Goal: Navigation & Orientation: Go to known website

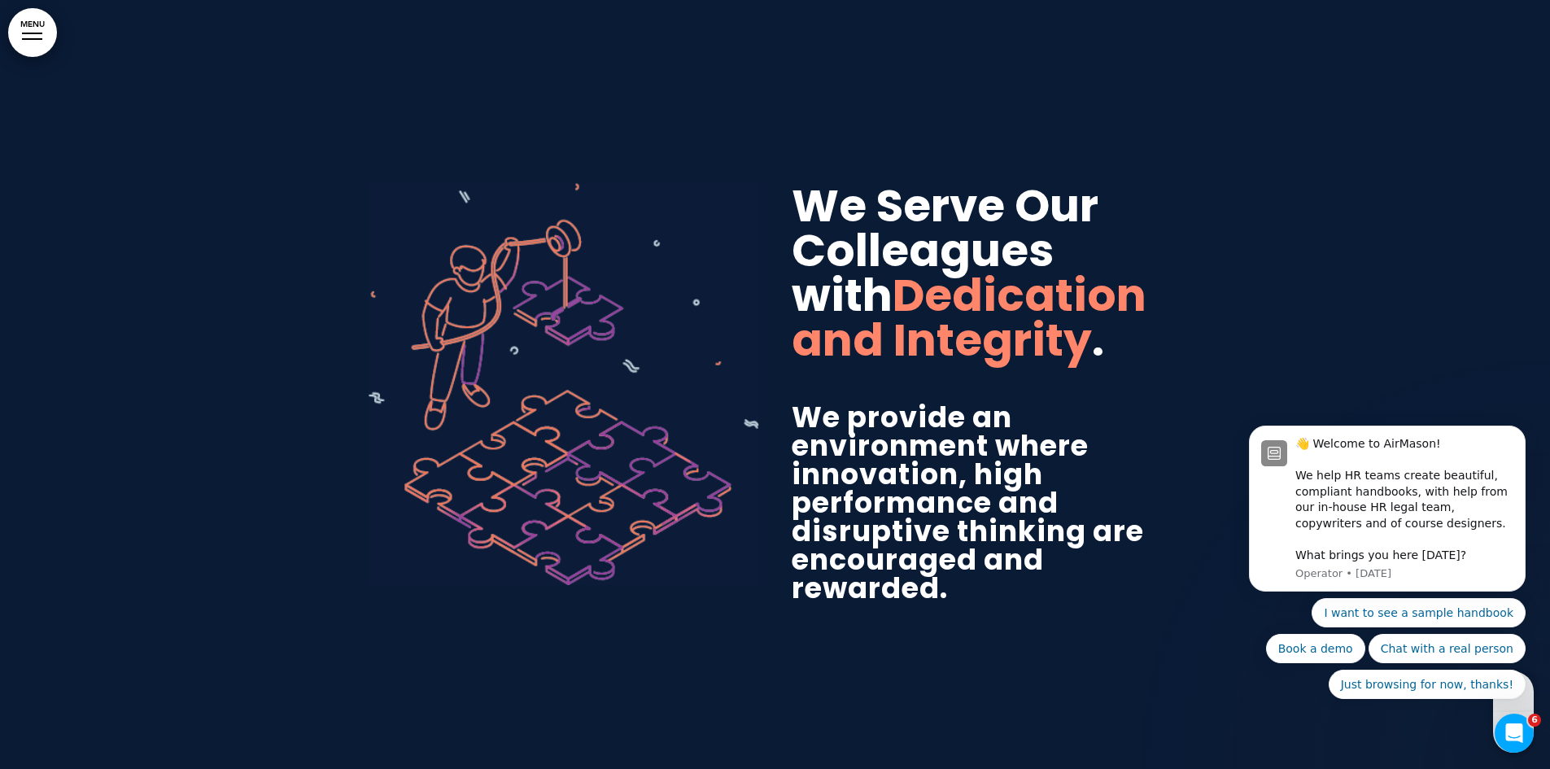
scroll to position [3907, 0]
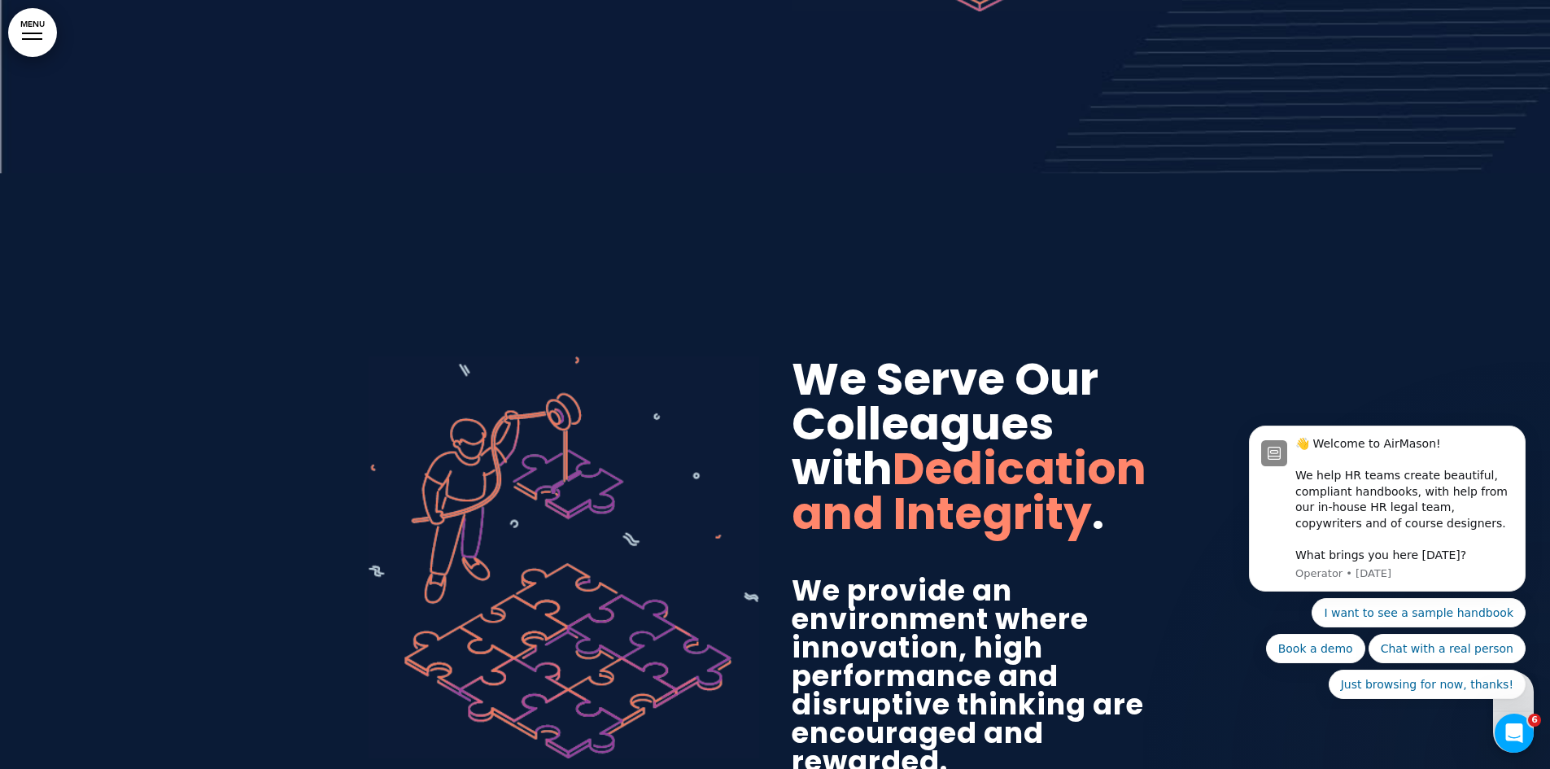
click at [34, 45] on link "MENU" at bounding box center [32, 32] width 49 height 49
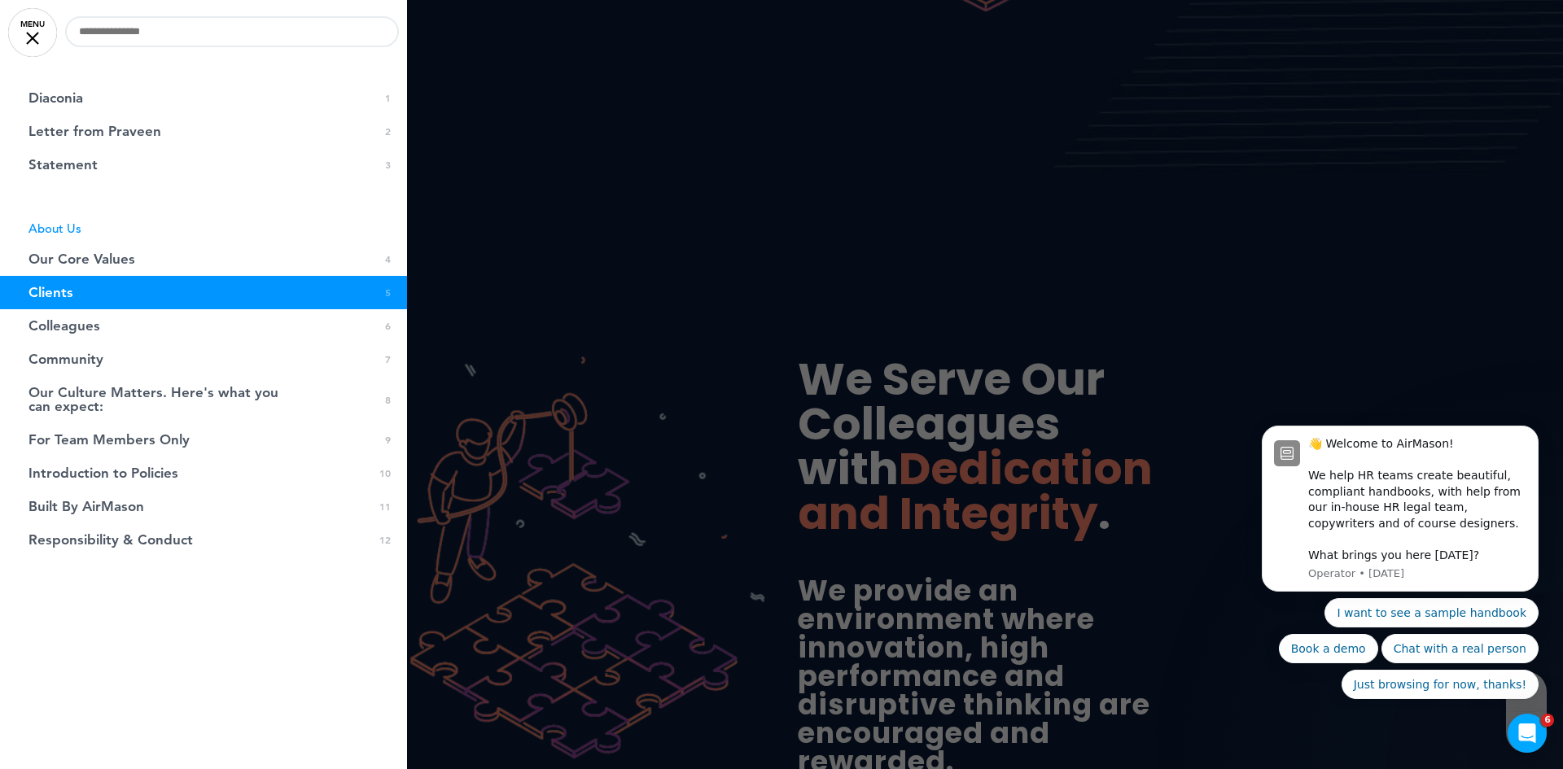
click at [27, 32] on div at bounding box center [32, 38] width 13 height 13
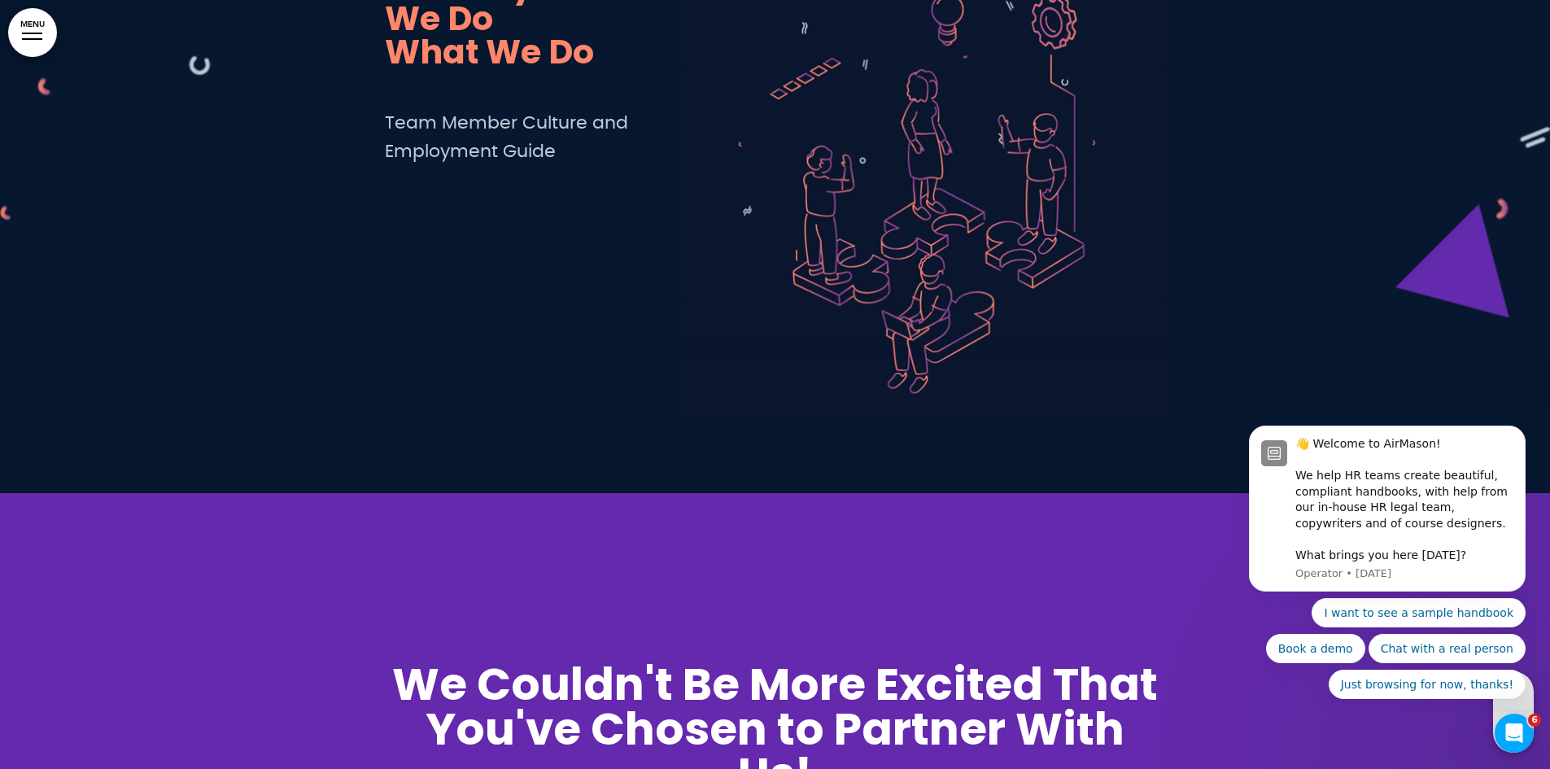
scroll to position [0, 0]
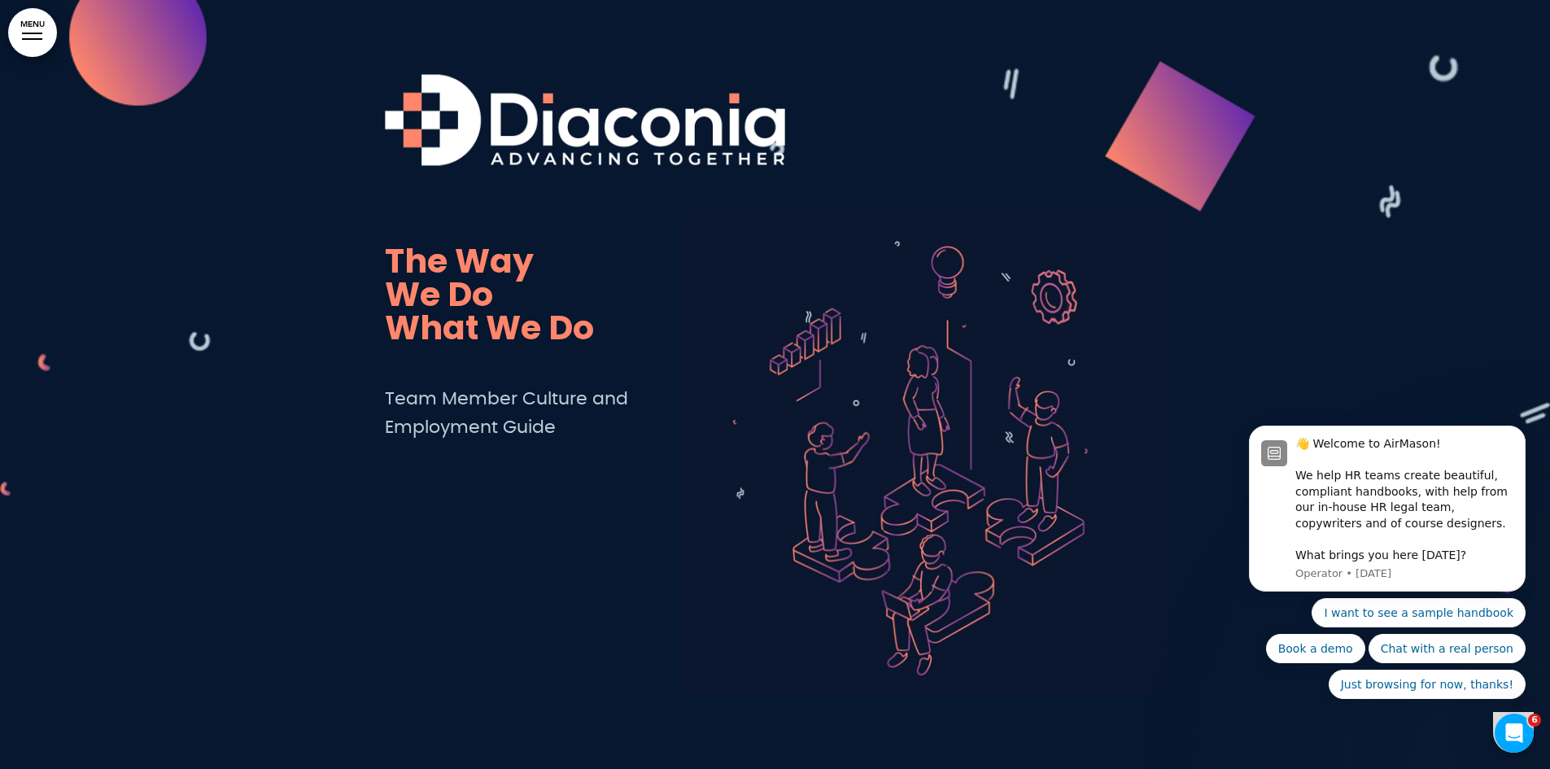
click at [1304, 118] on div at bounding box center [775, 384] width 1550 height 769
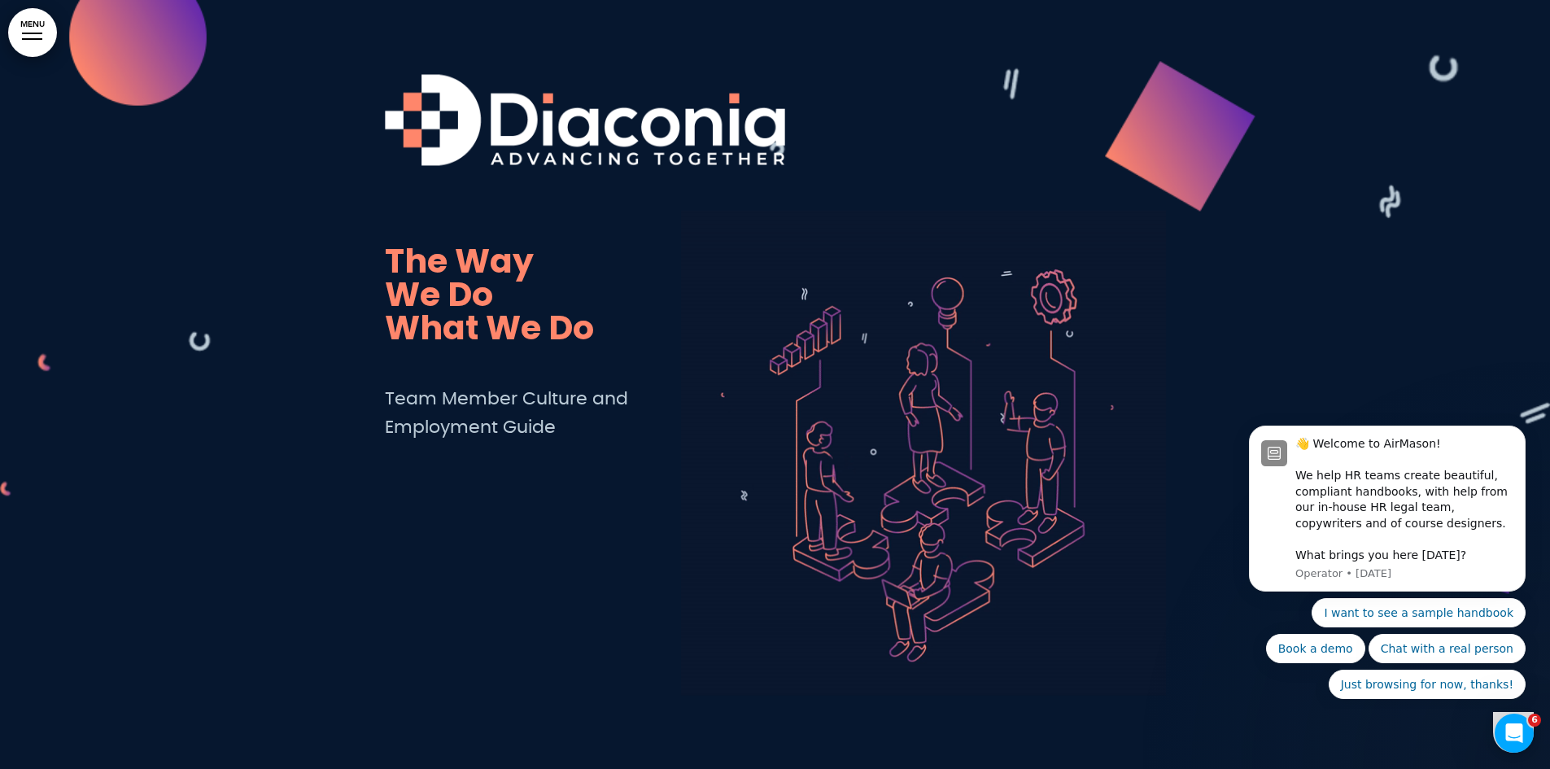
click at [709, 131] on img at bounding box center [585, 119] width 400 height 91
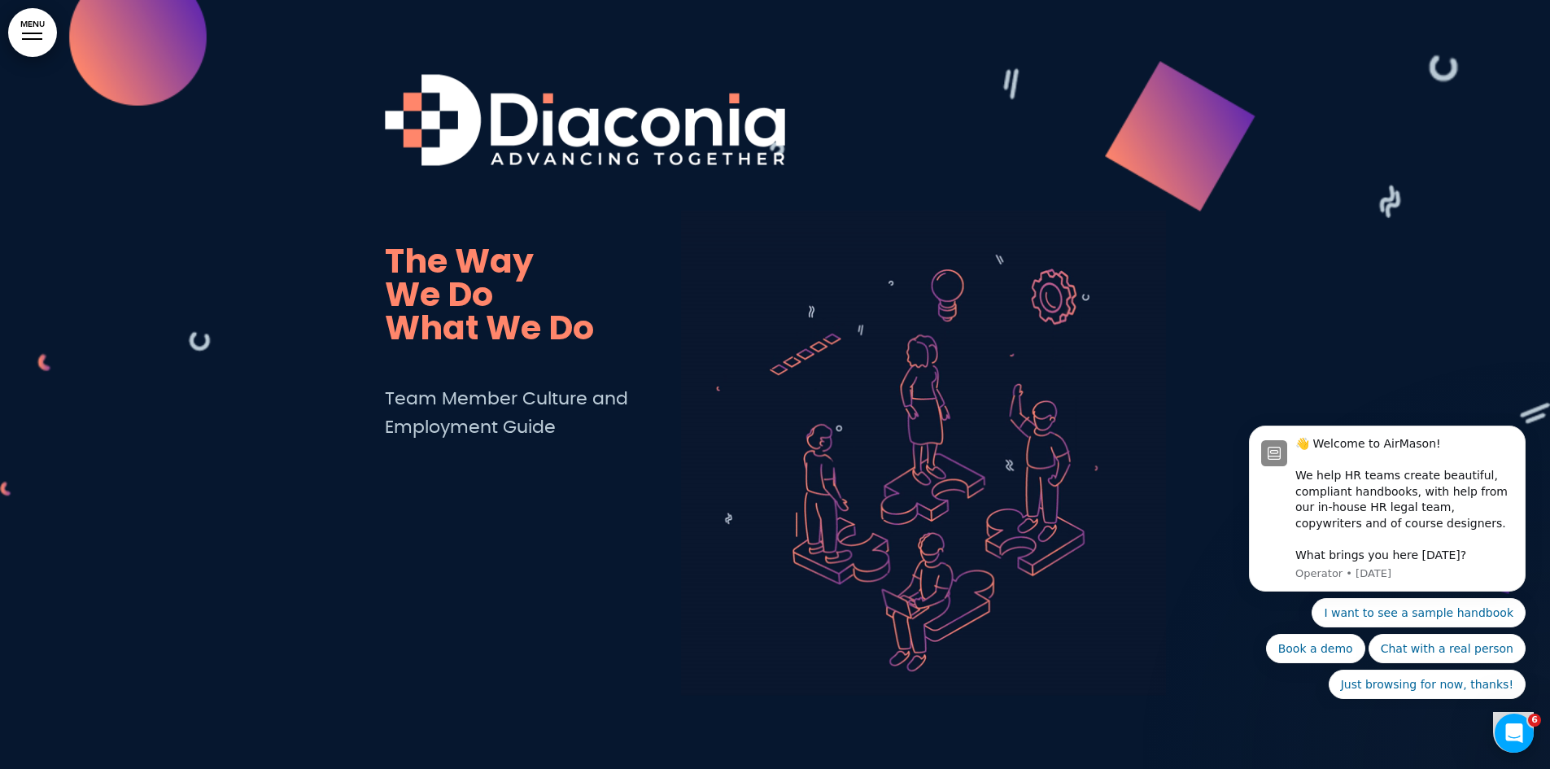
click at [503, 145] on img at bounding box center [585, 119] width 400 height 91
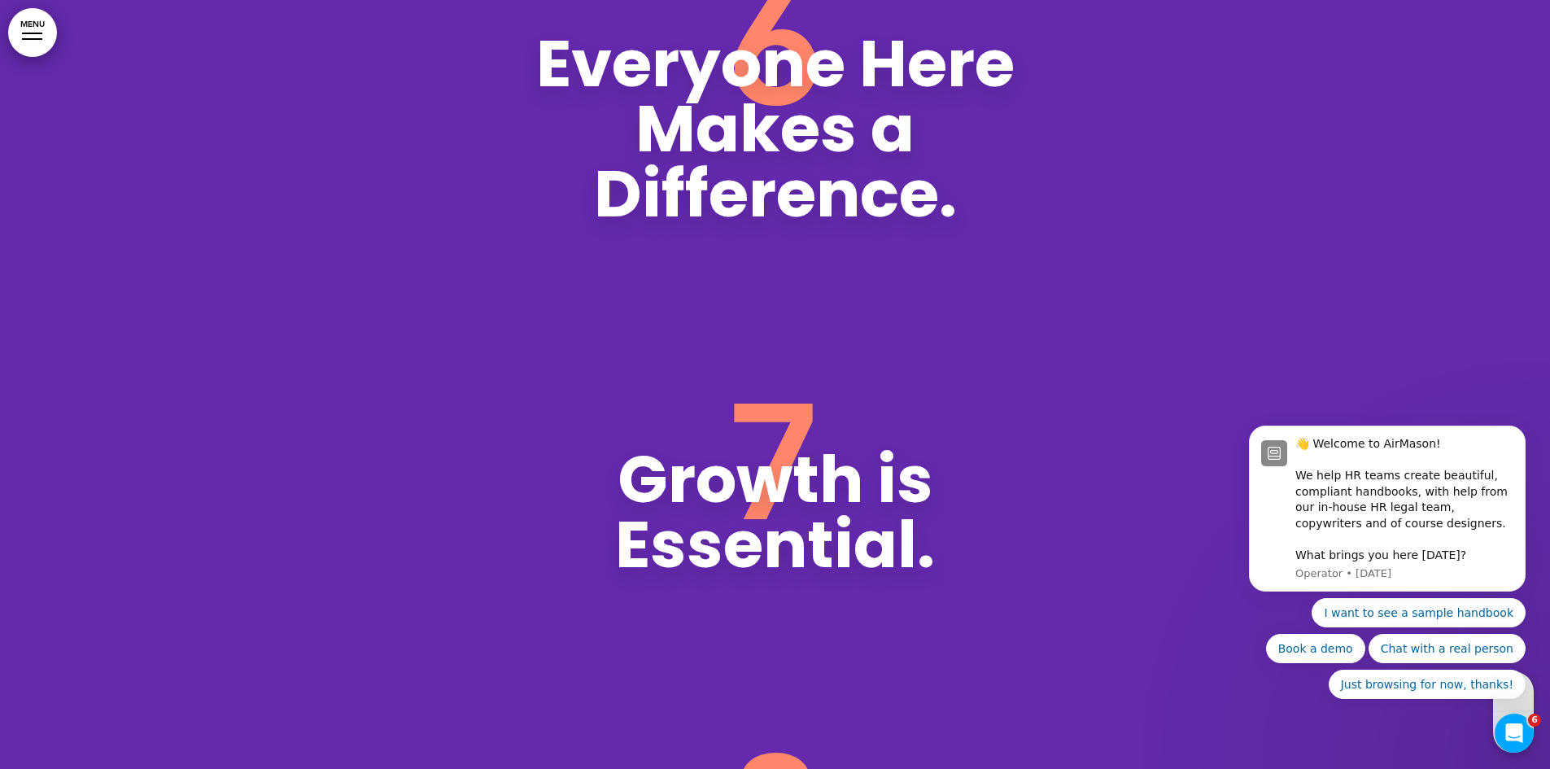
scroll to position [11139, 0]
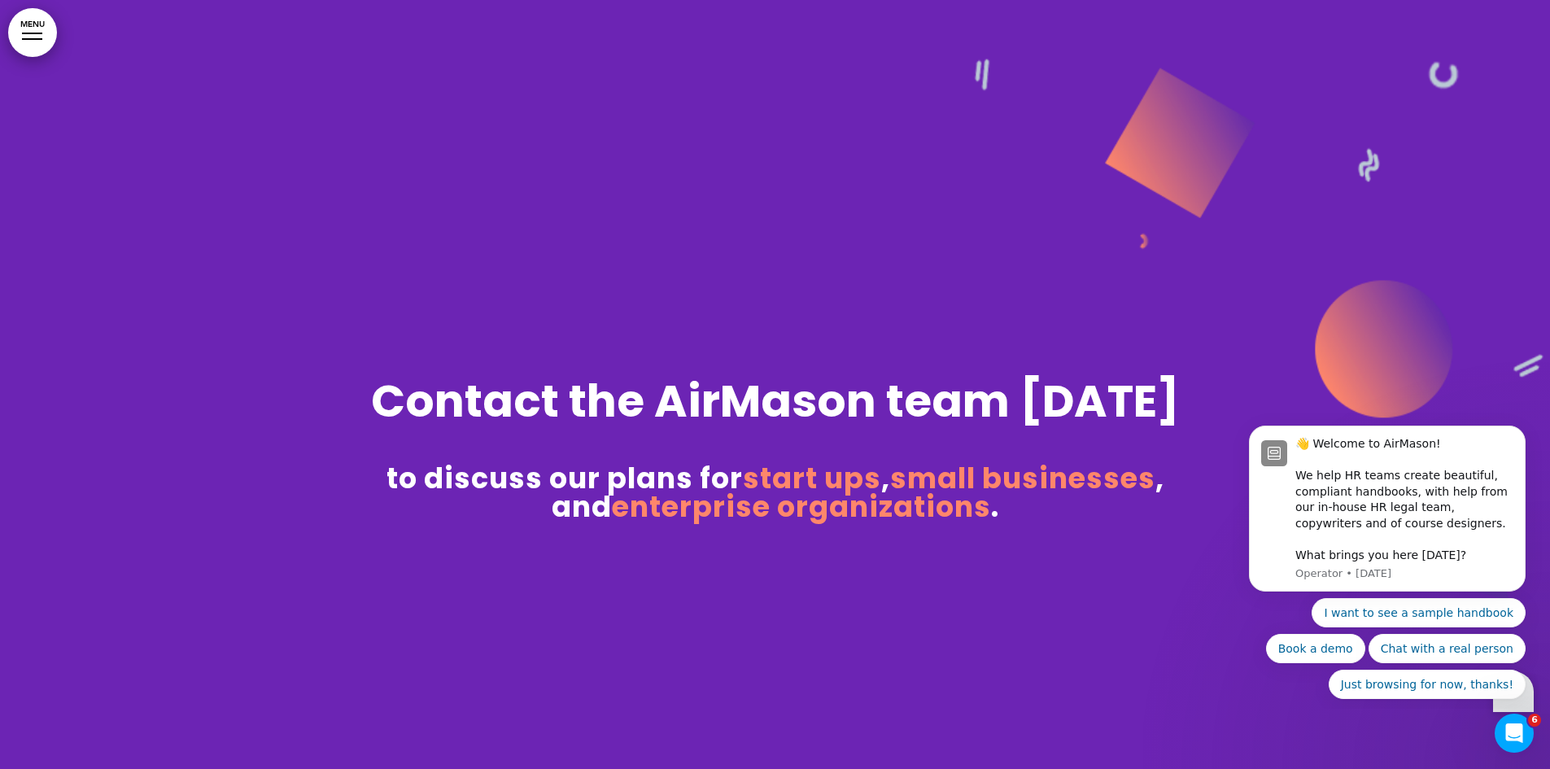
click at [583, 435] on div "Contact the AirMason team today to discuss our plans for start ups , small busi…" at bounding box center [776, 364] width 814 height 313
click at [838, 190] on div "Contact the AirMason team today to discuss our plans for start ups , small busi…" at bounding box center [776, 384] width 814 height 476
click at [1516, 728] on icon "Open Intercom Messenger" at bounding box center [1512, 731] width 27 height 27
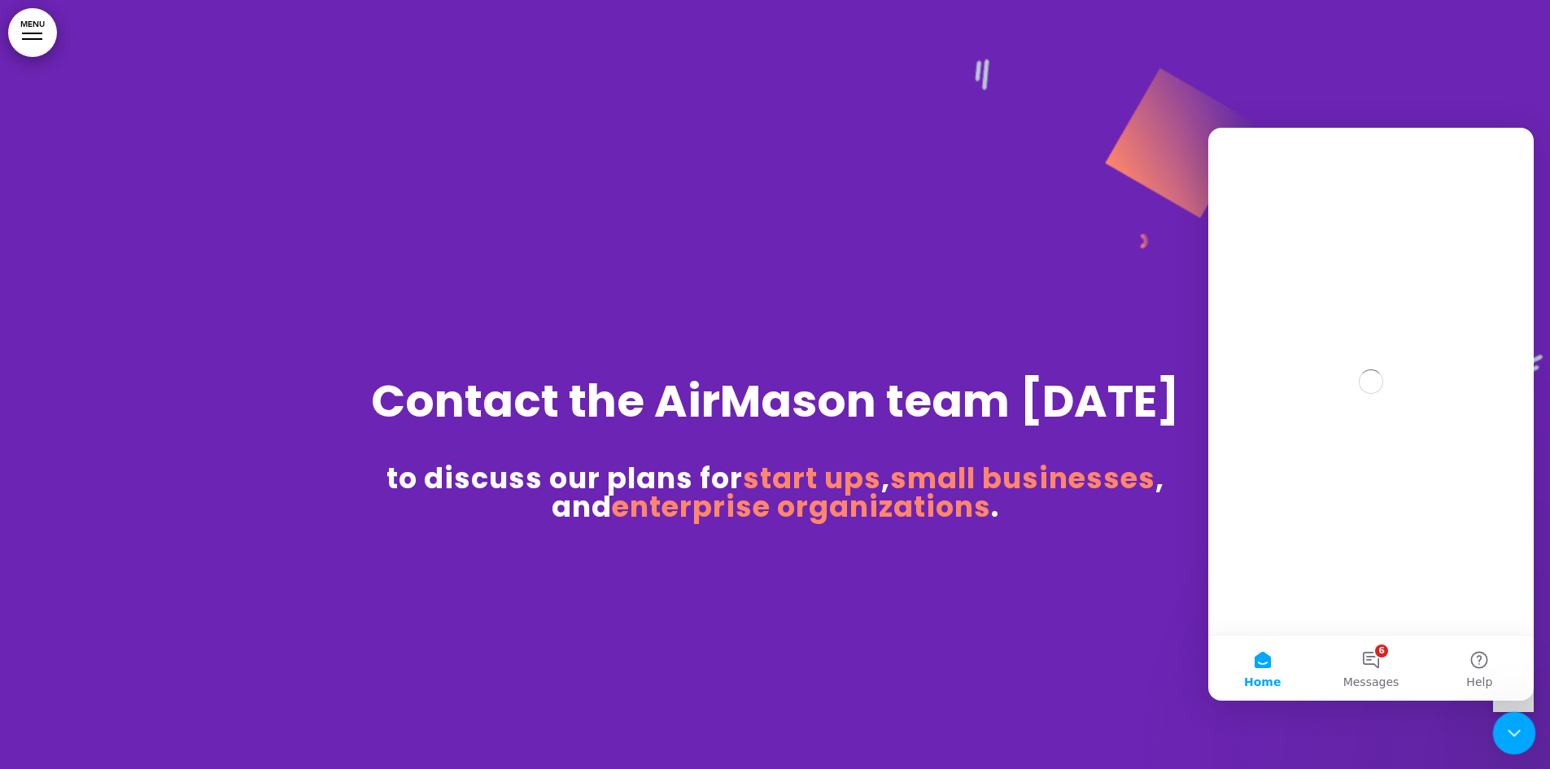
scroll to position [0, 0]
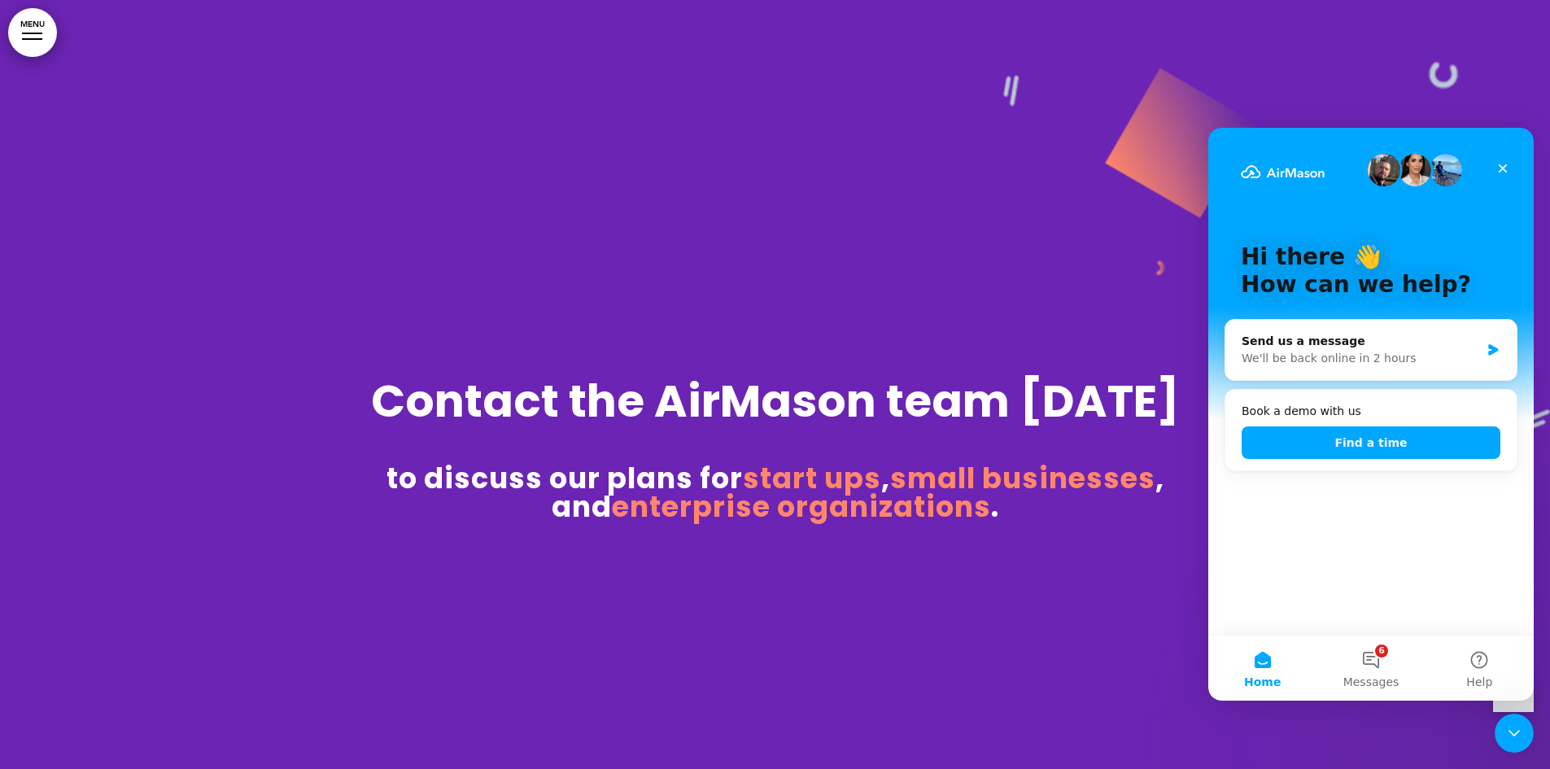
click at [1264, 663] on button "Home" at bounding box center [1263, 668] width 108 height 65
click at [1284, 169] on img "Intercom messenger" at bounding box center [1283, 171] width 84 height 13
click at [1284, 172] on img "Intercom messenger" at bounding box center [1283, 171] width 84 height 13
click at [1284, 171] on img "Intercom messenger" at bounding box center [1283, 171] width 84 height 13
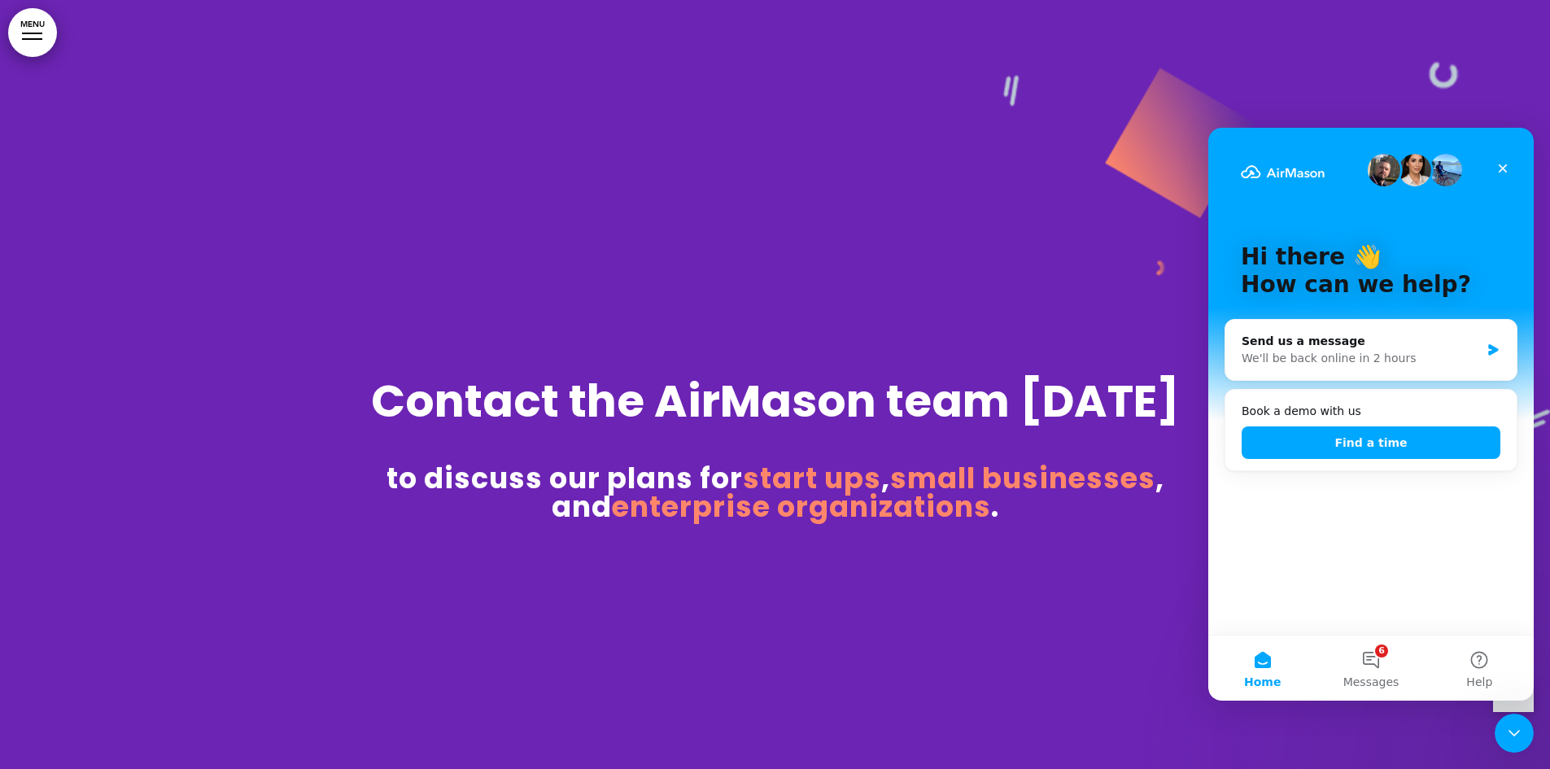
click at [1284, 171] on img "Intercom messenger" at bounding box center [1283, 171] width 84 height 13
click at [1492, 671] on button "Help" at bounding box center [1480, 668] width 108 height 65
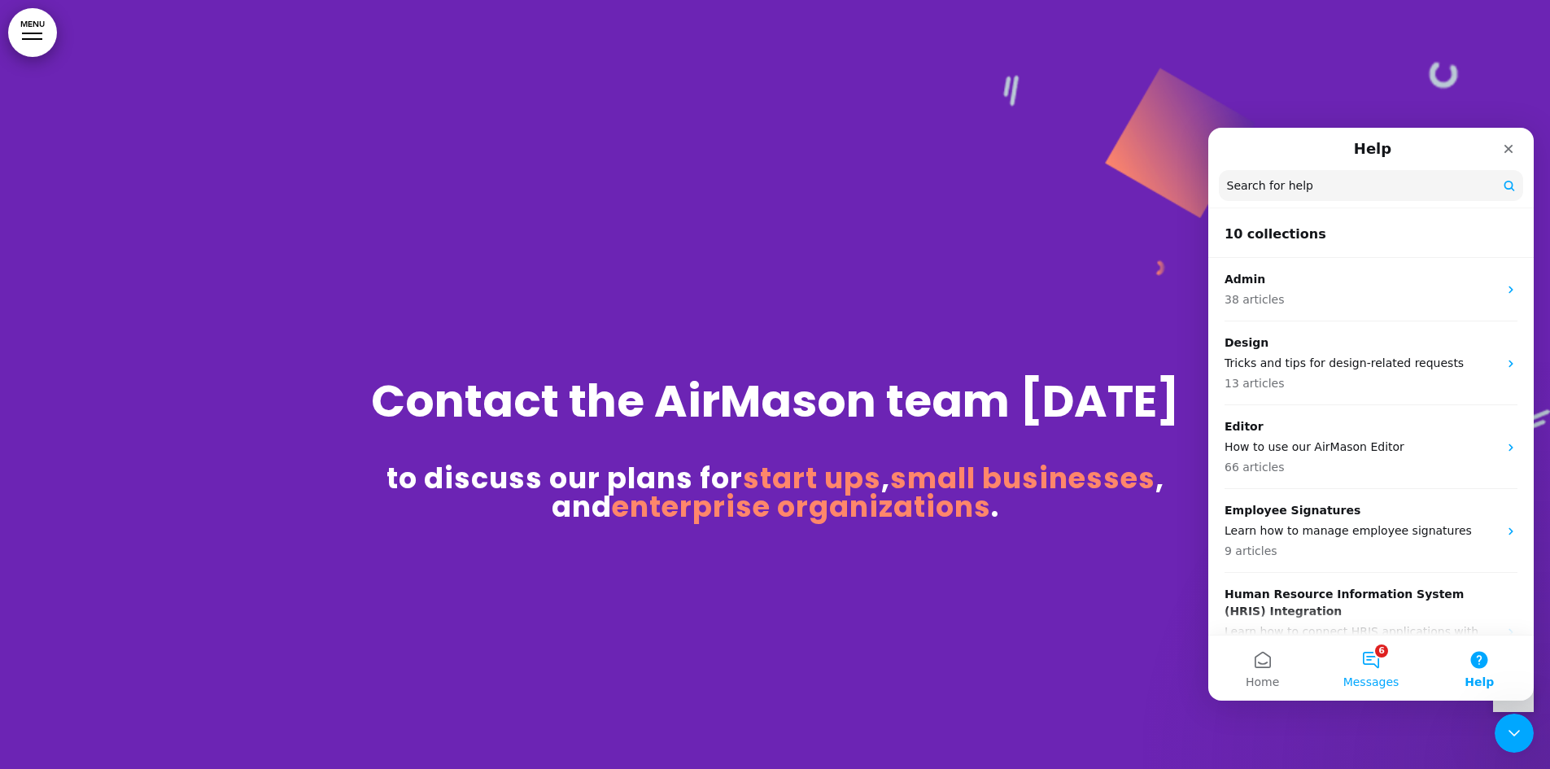
click at [1379, 667] on button "6 Messages" at bounding box center [1371, 668] width 108 height 65
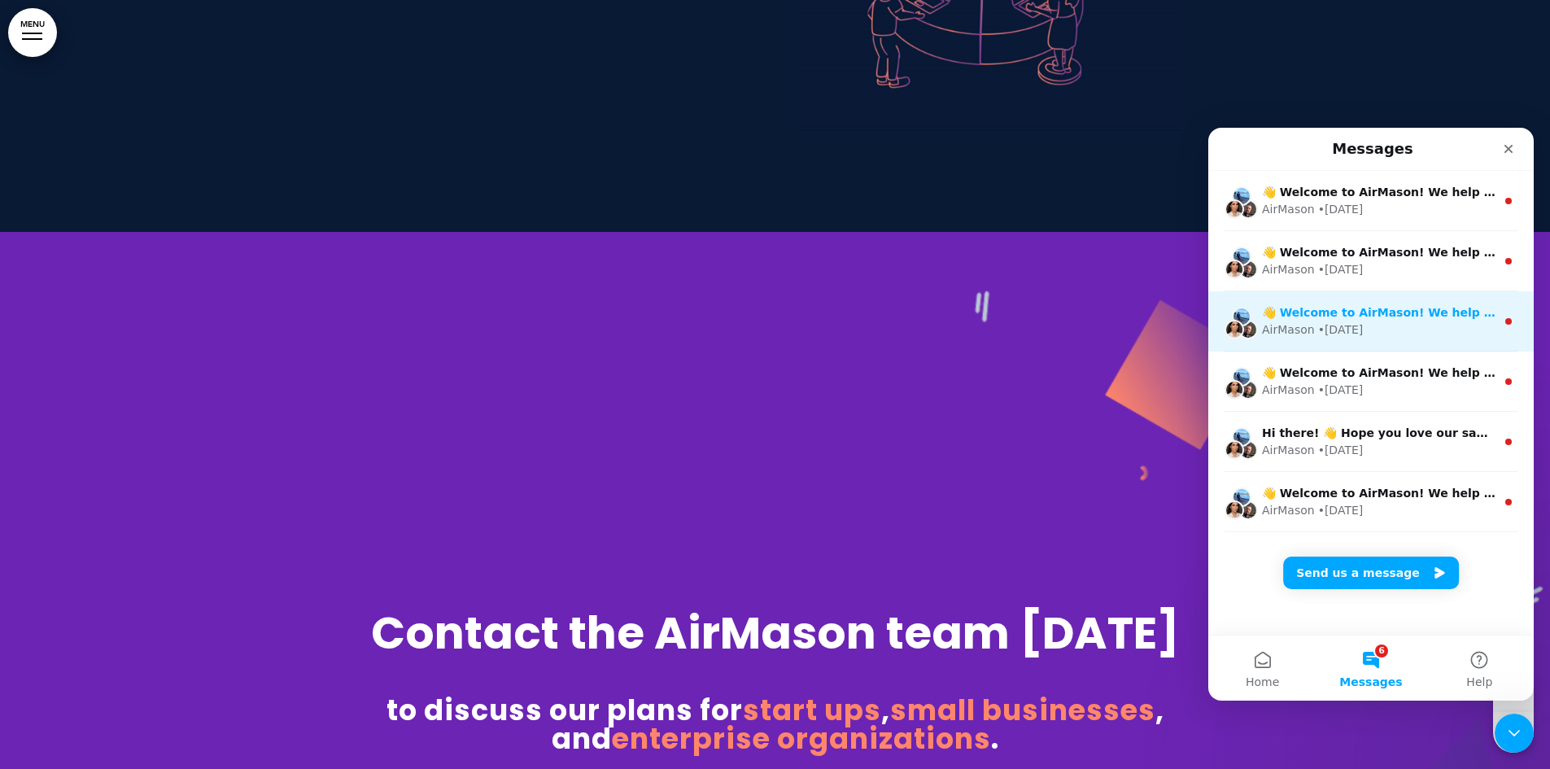
scroll to position [11057, 0]
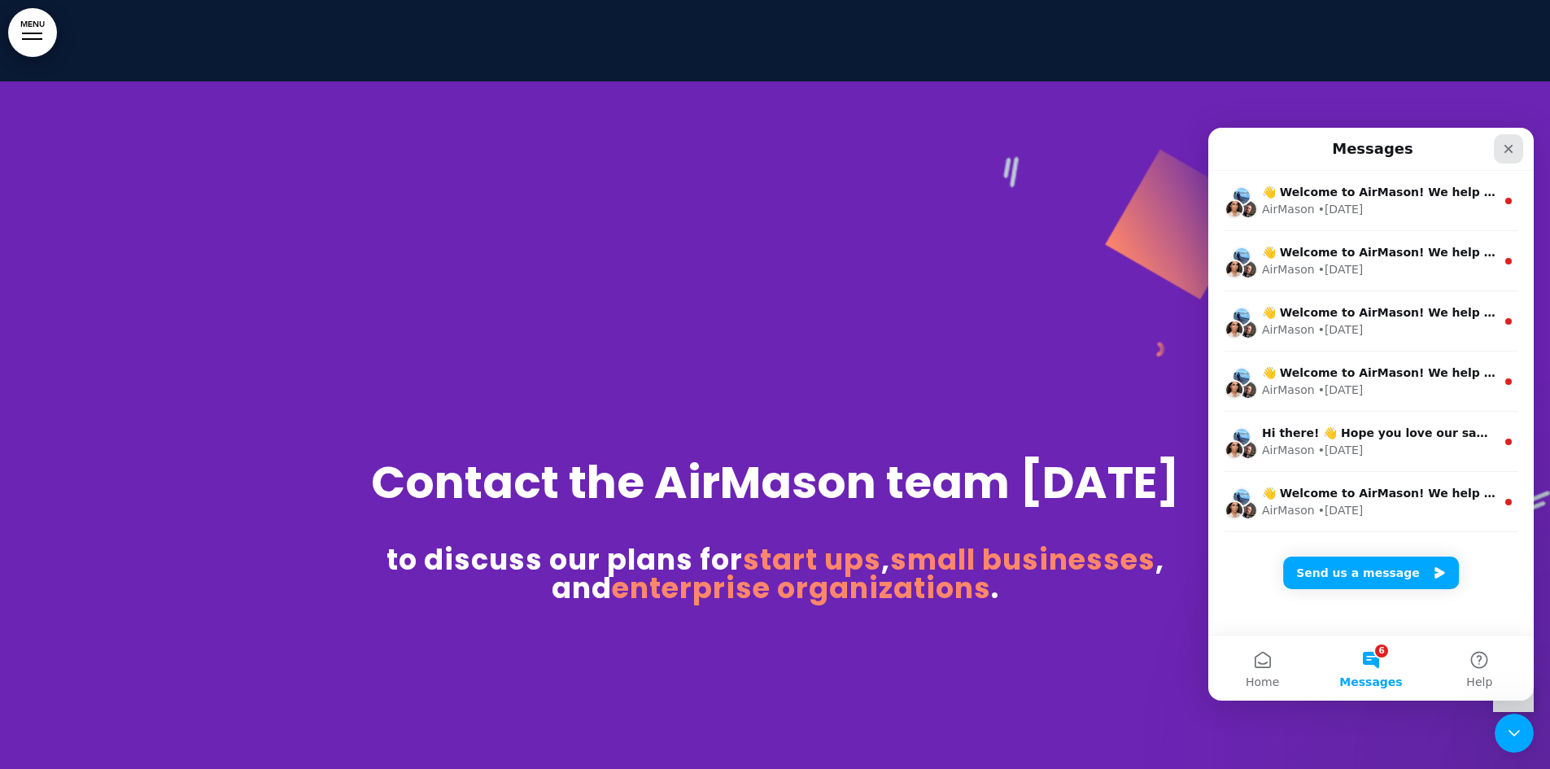
click at [1511, 148] on icon "Close" at bounding box center [1508, 148] width 13 height 13
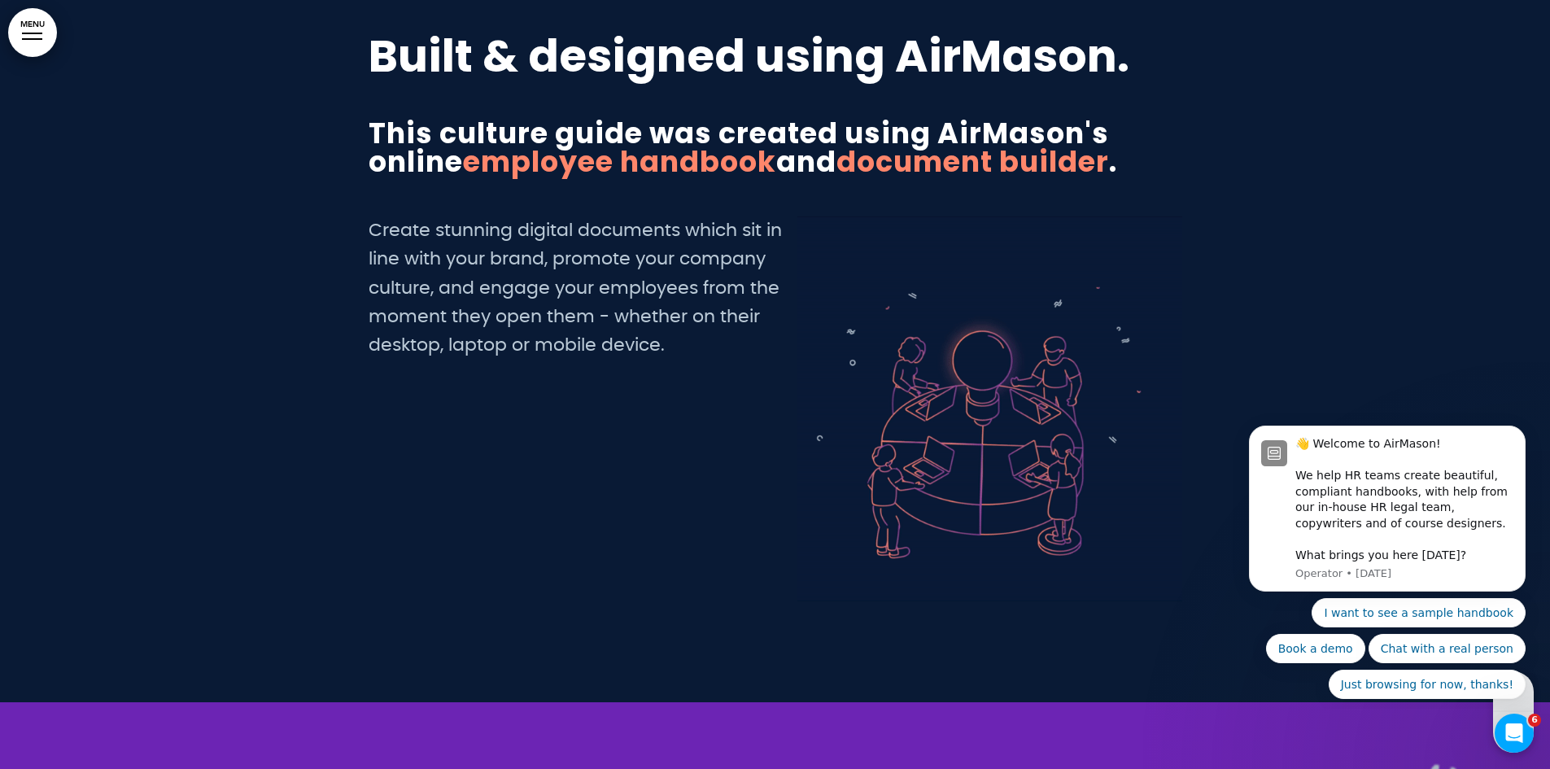
scroll to position [10243, 0]
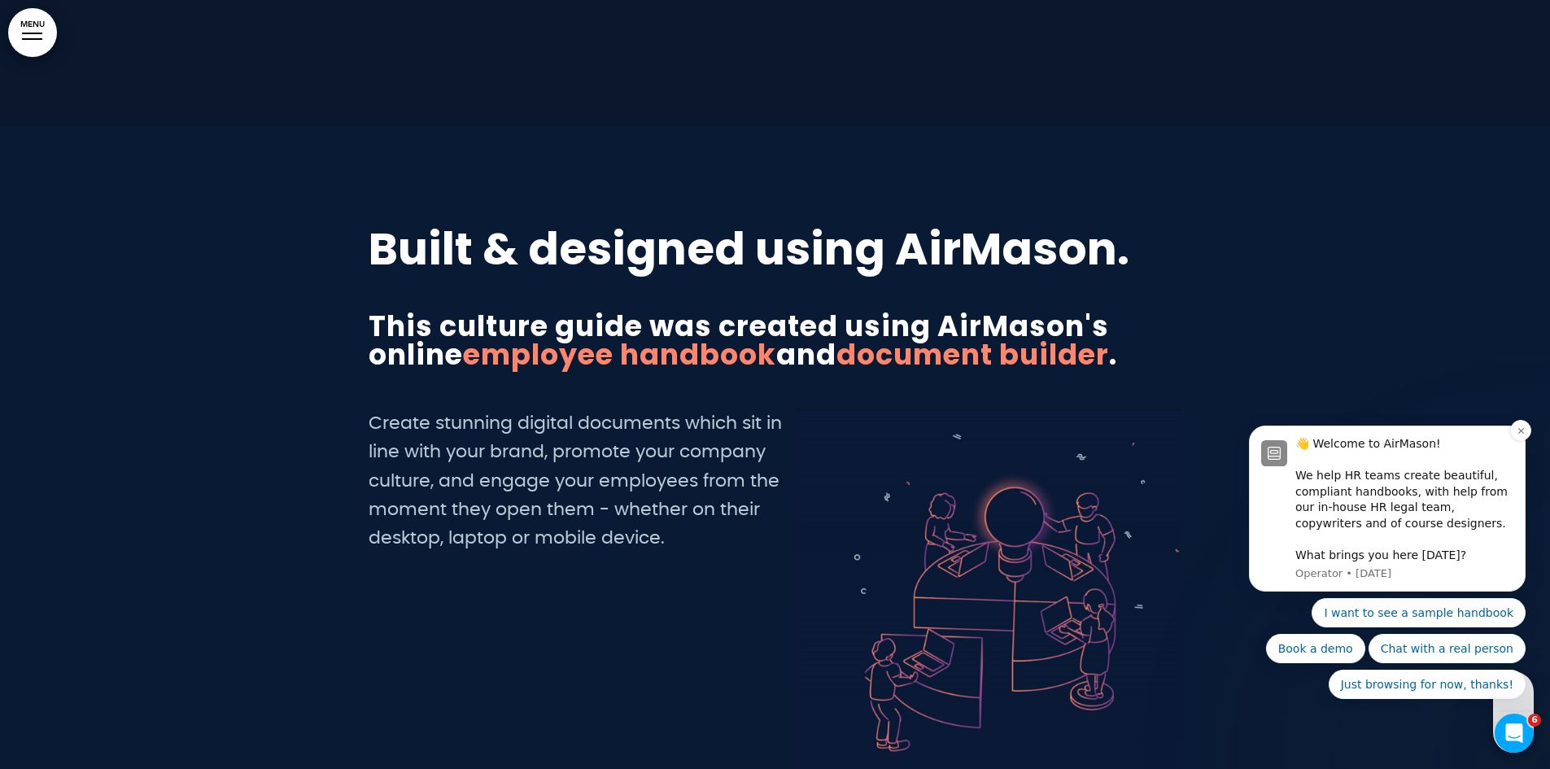
click at [1270, 440] on img "message notification from Operator, 3d ago. 👋 Welcome to AirMason! We help HR t…" at bounding box center [1274, 453] width 26 height 26
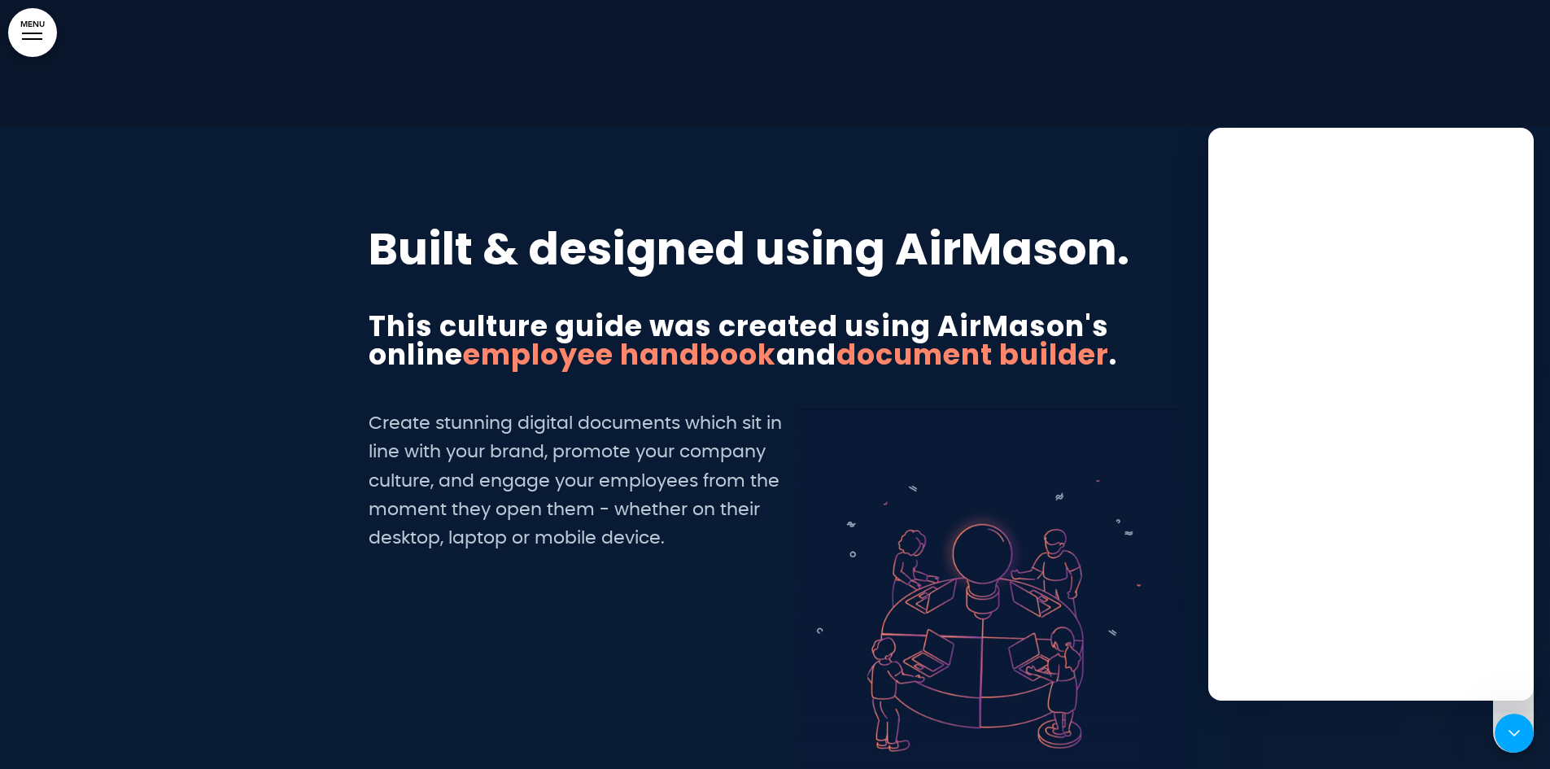
click at [1281, 451] on div "Intercom messenger" at bounding box center [1372, 440] width 326 height 521
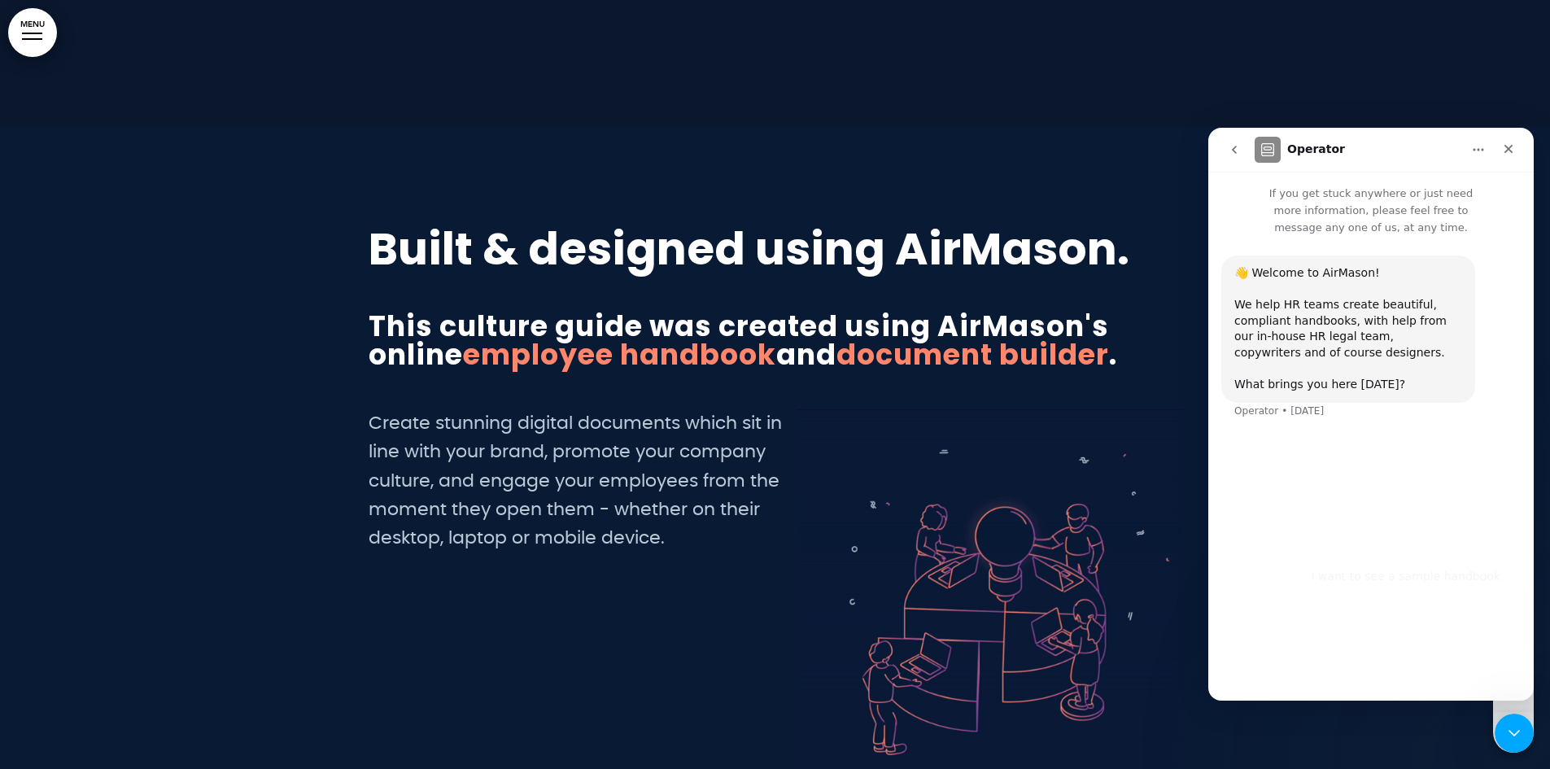
click at [1044, 271] on h1 "Built & designed using AirMason." at bounding box center [776, 248] width 814 height 45
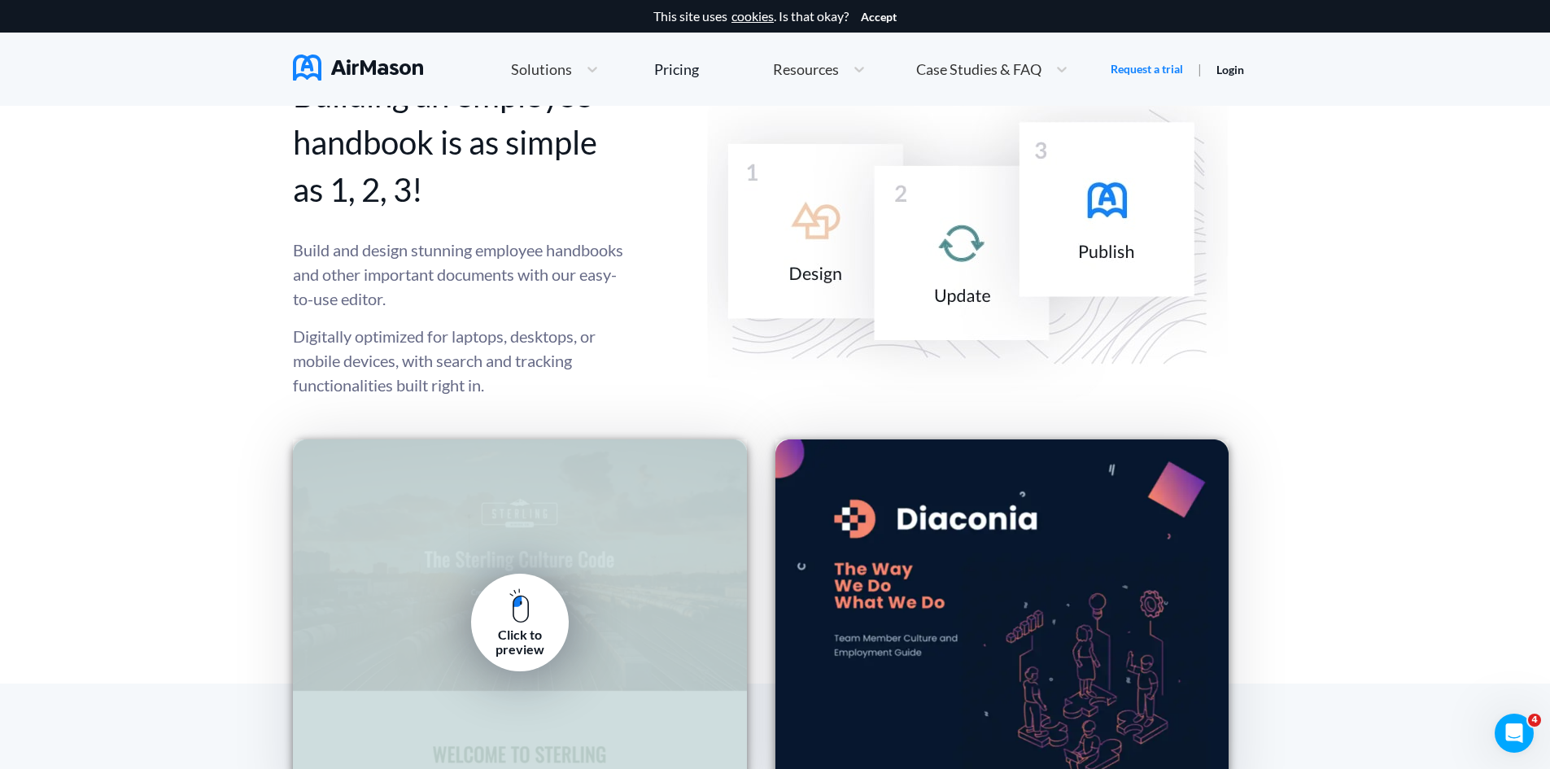
click at [515, 640] on div "Click to preview" at bounding box center [519, 642] width 73 height 30
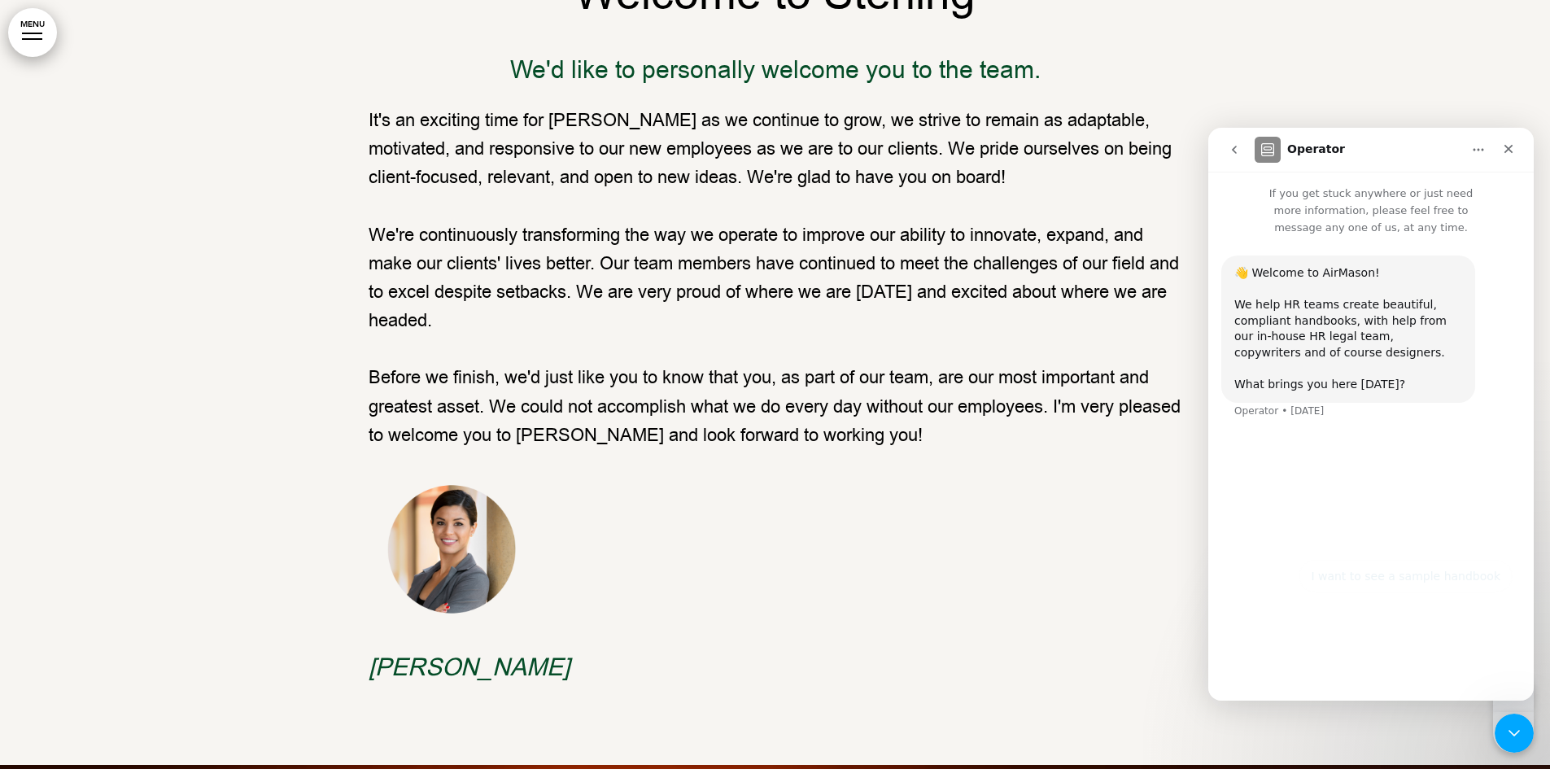
scroll to position [899, 0]
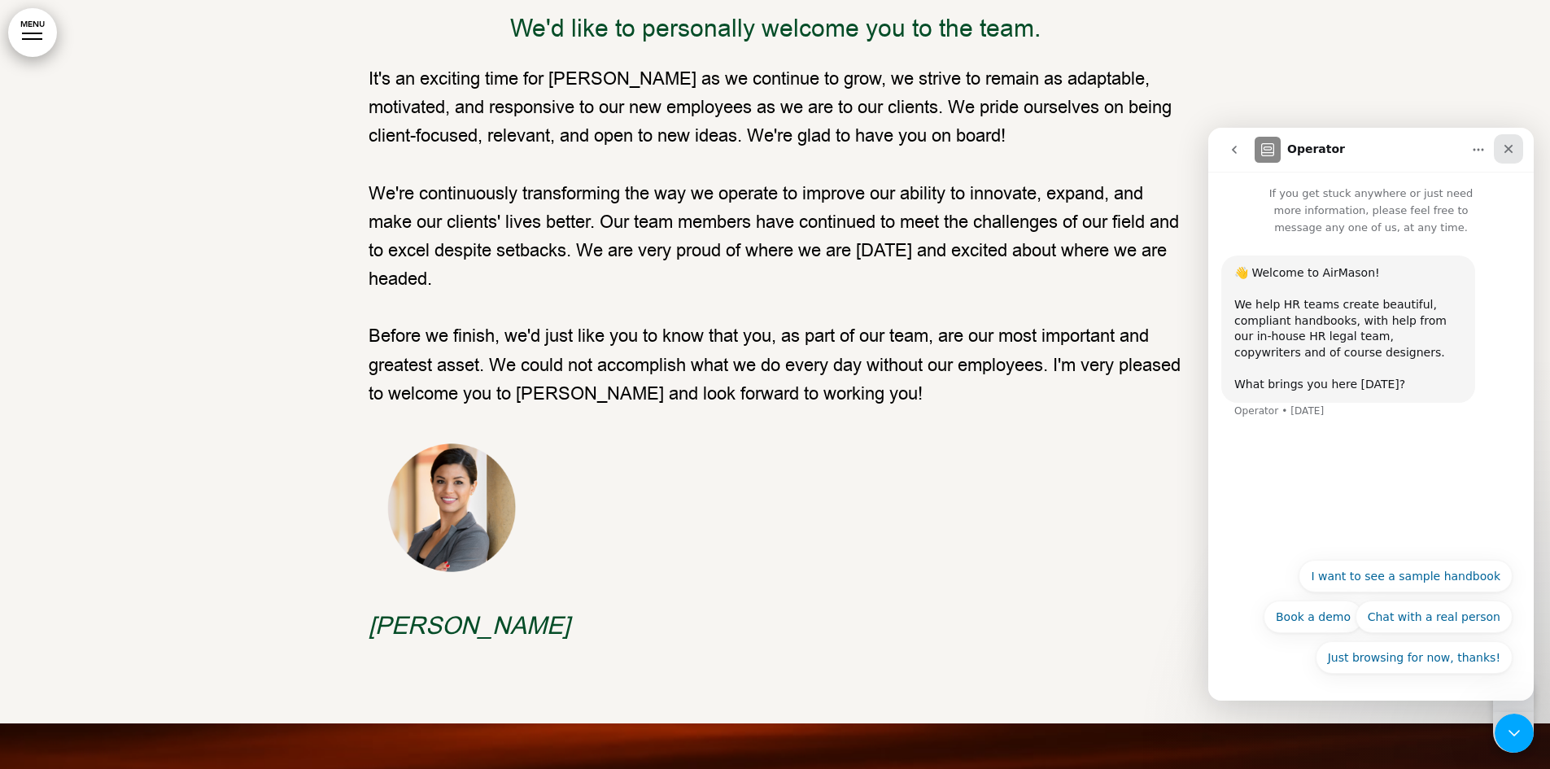
click at [1510, 147] on icon "Close" at bounding box center [1509, 149] width 9 height 9
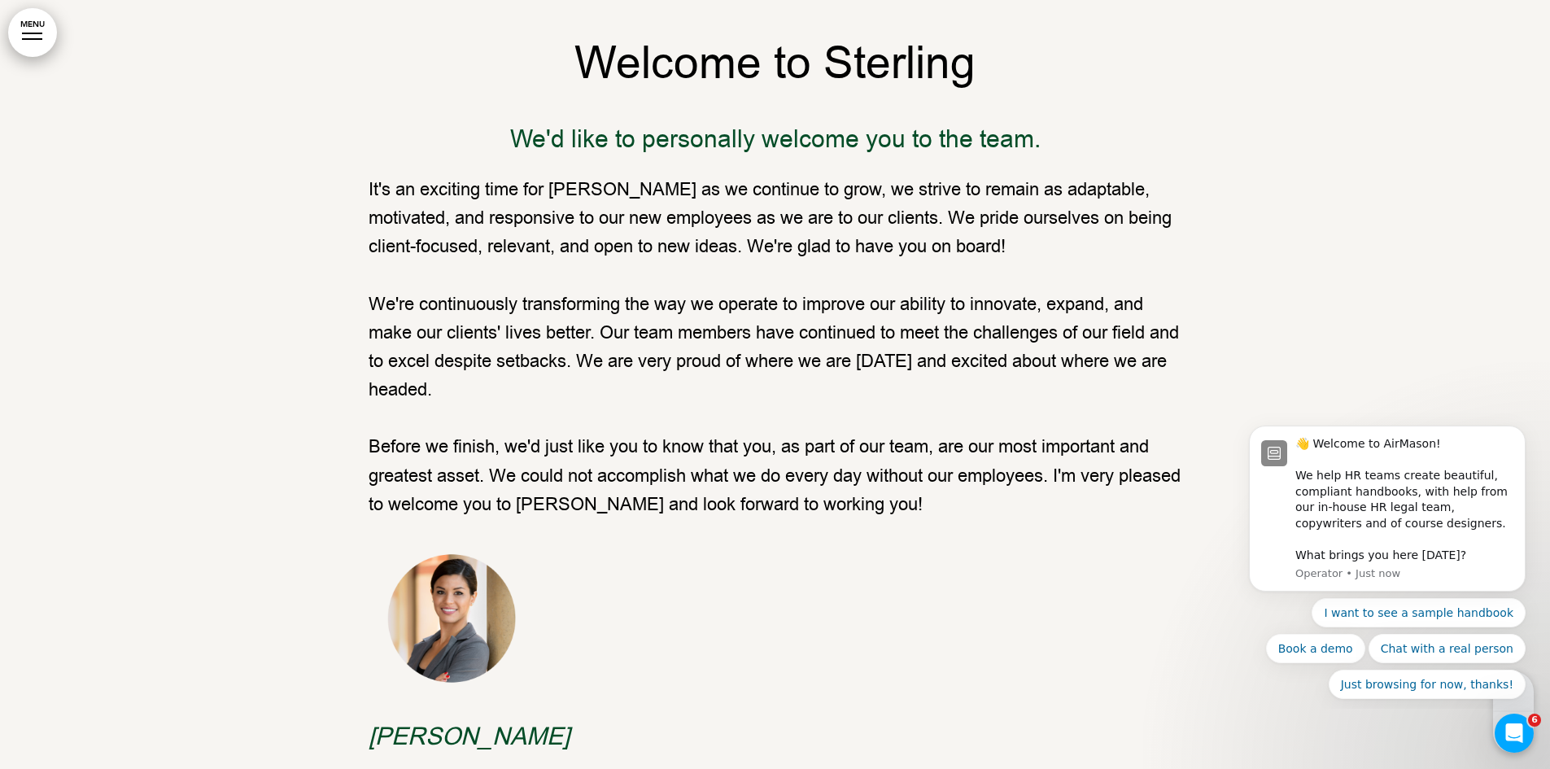
scroll to position [818, 0]
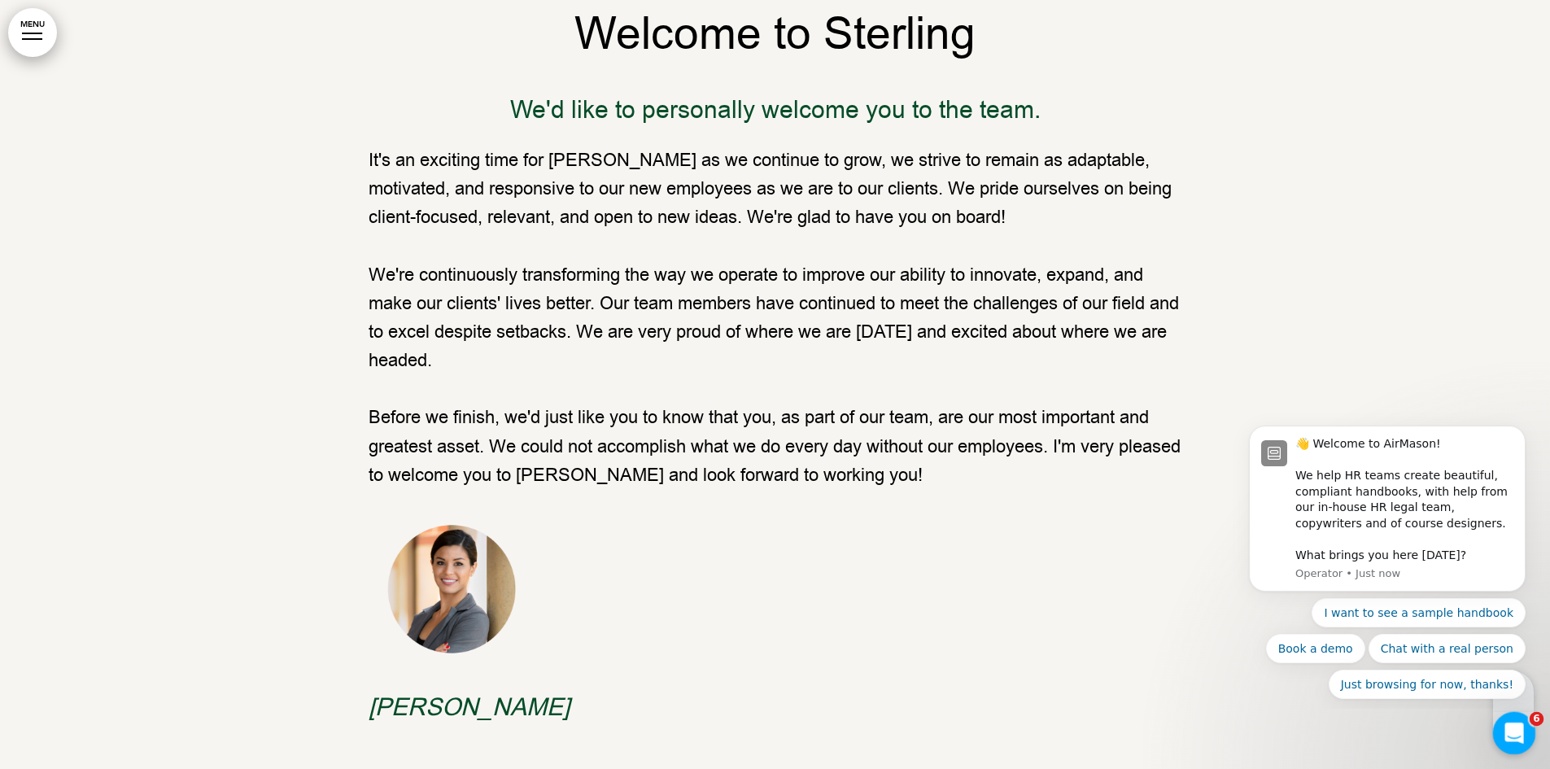
click at [1515, 728] on icon "Open Intercom Messenger" at bounding box center [1512, 731] width 27 height 27
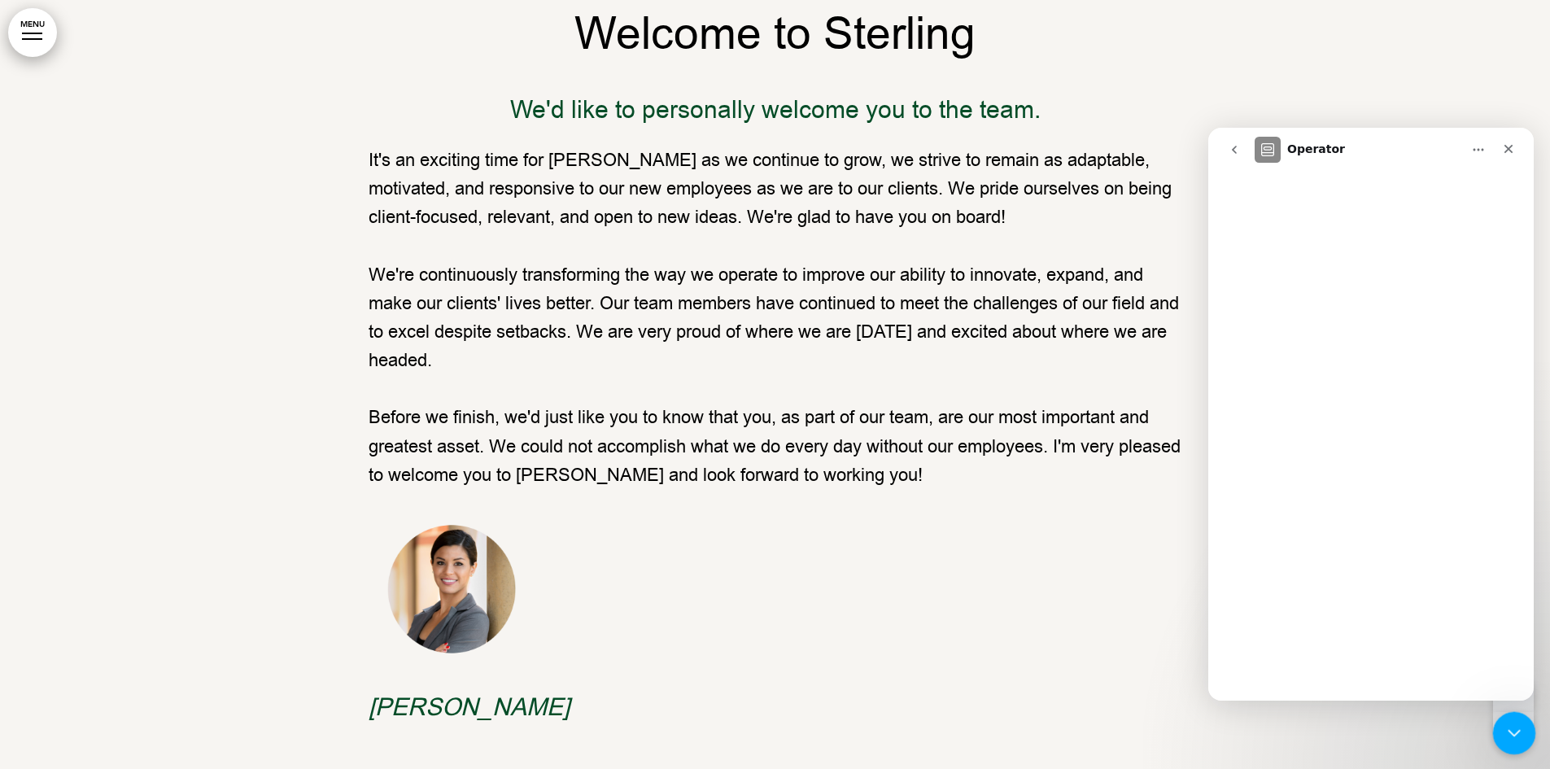
click at [1515, 729] on icon "Close Intercom Messenger" at bounding box center [1511, 731] width 11 height 7
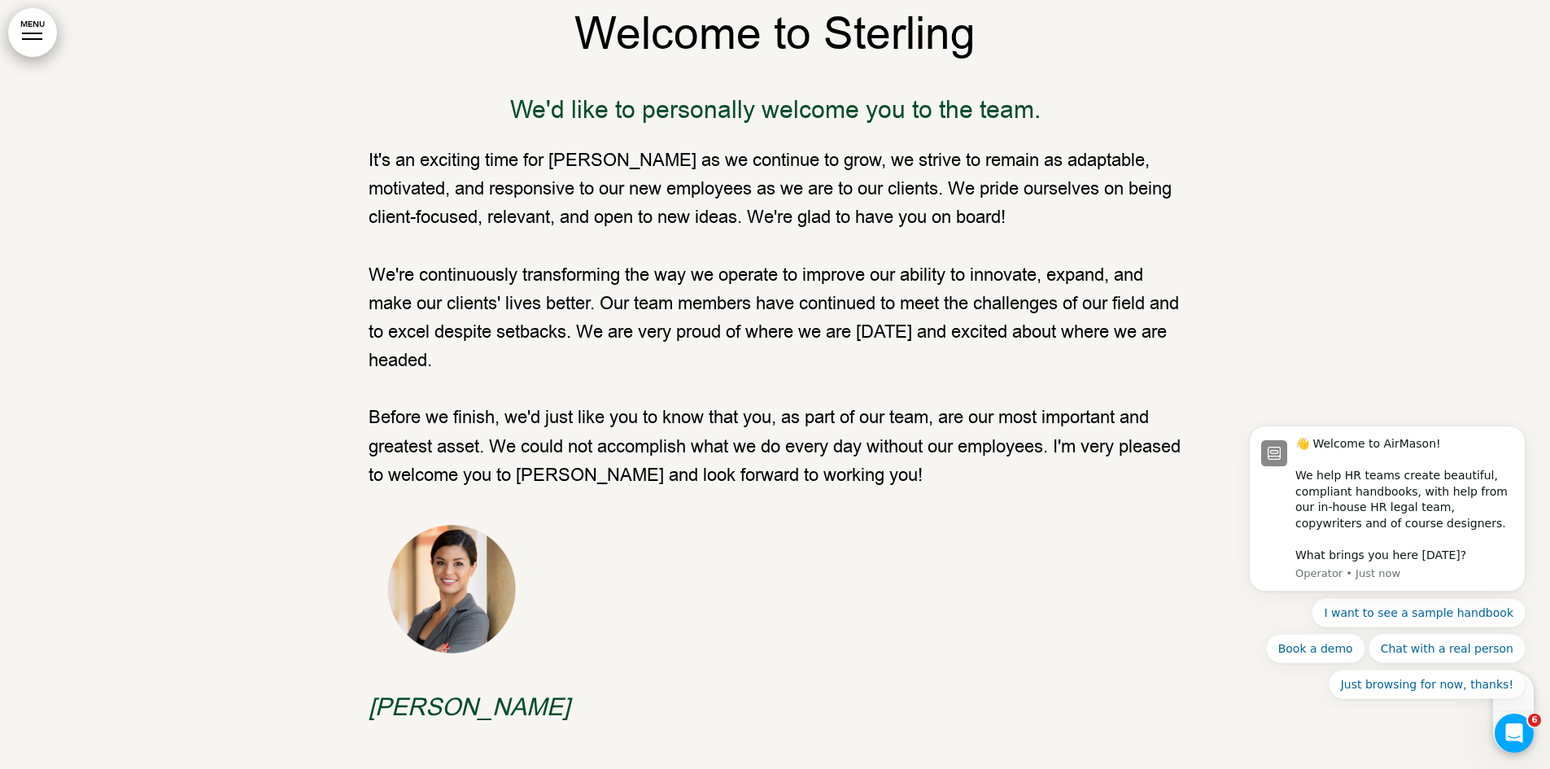
scroll to position [0, 0]
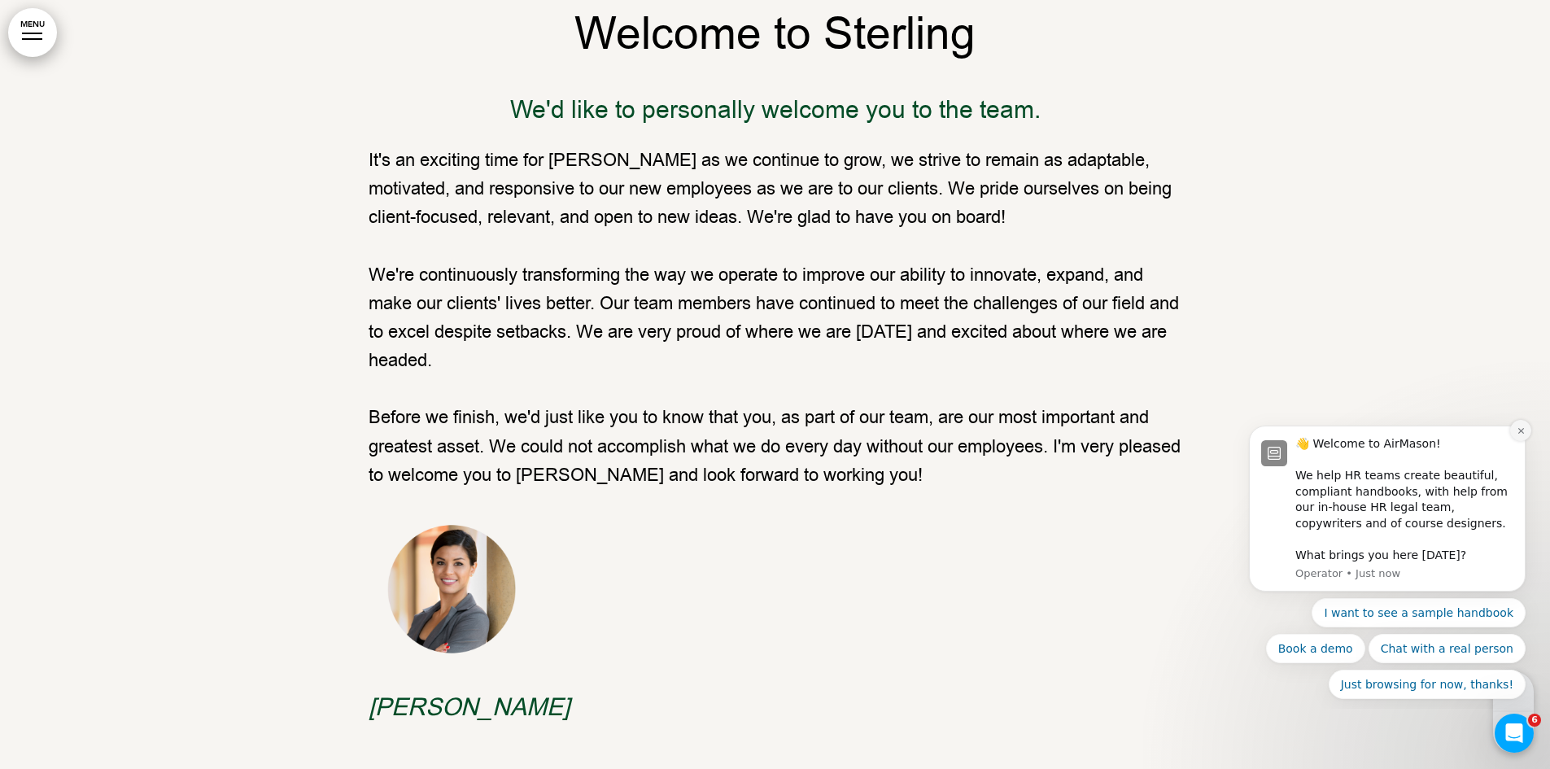
click at [1519, 430] on icon "Dismiss notification" at bounding box center [1521, 430] width 9 height 9
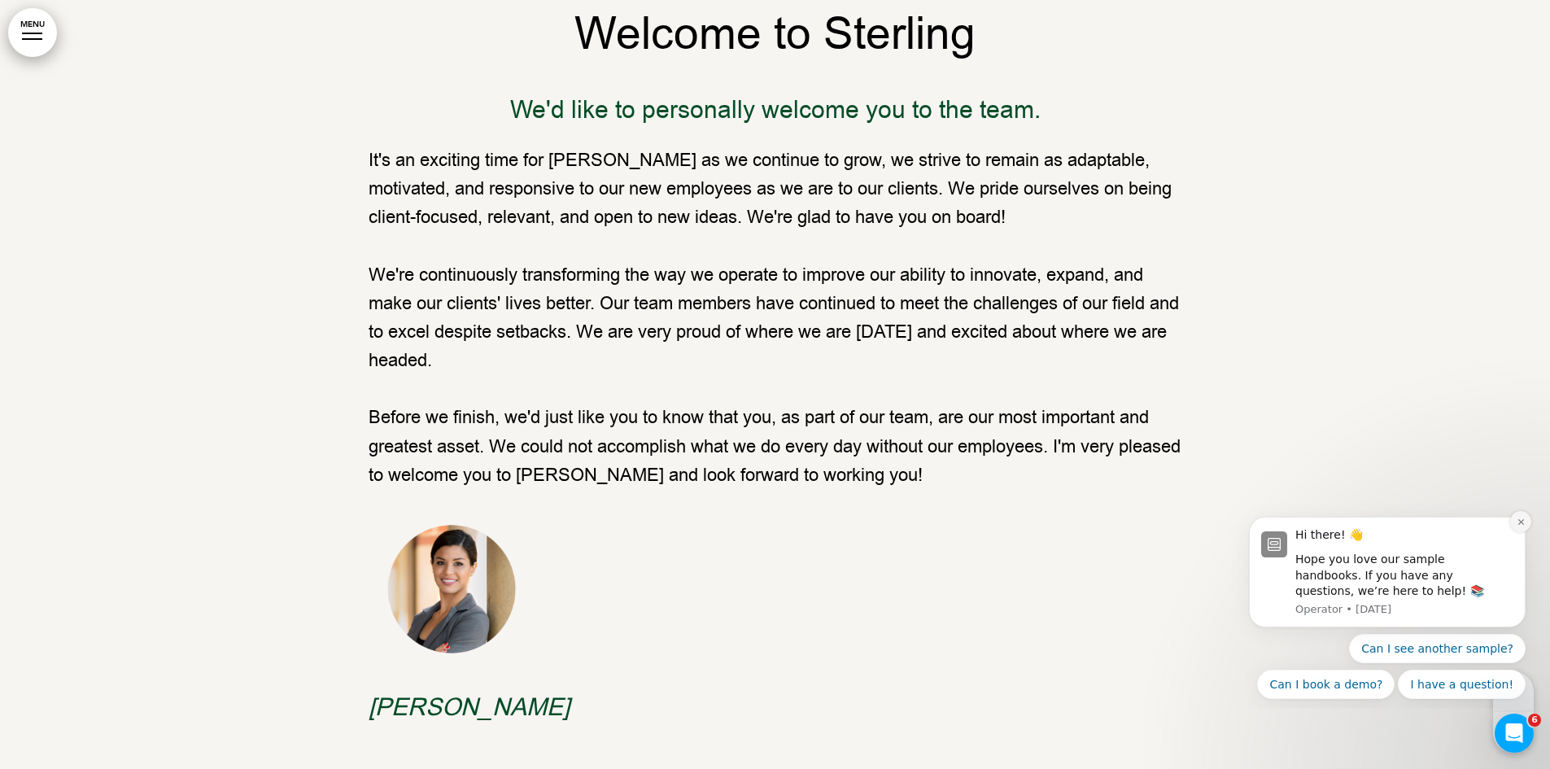
click at [1518, 527] on button "Dismiss notification" at bounding box center [1521, 521] width 21 height 21
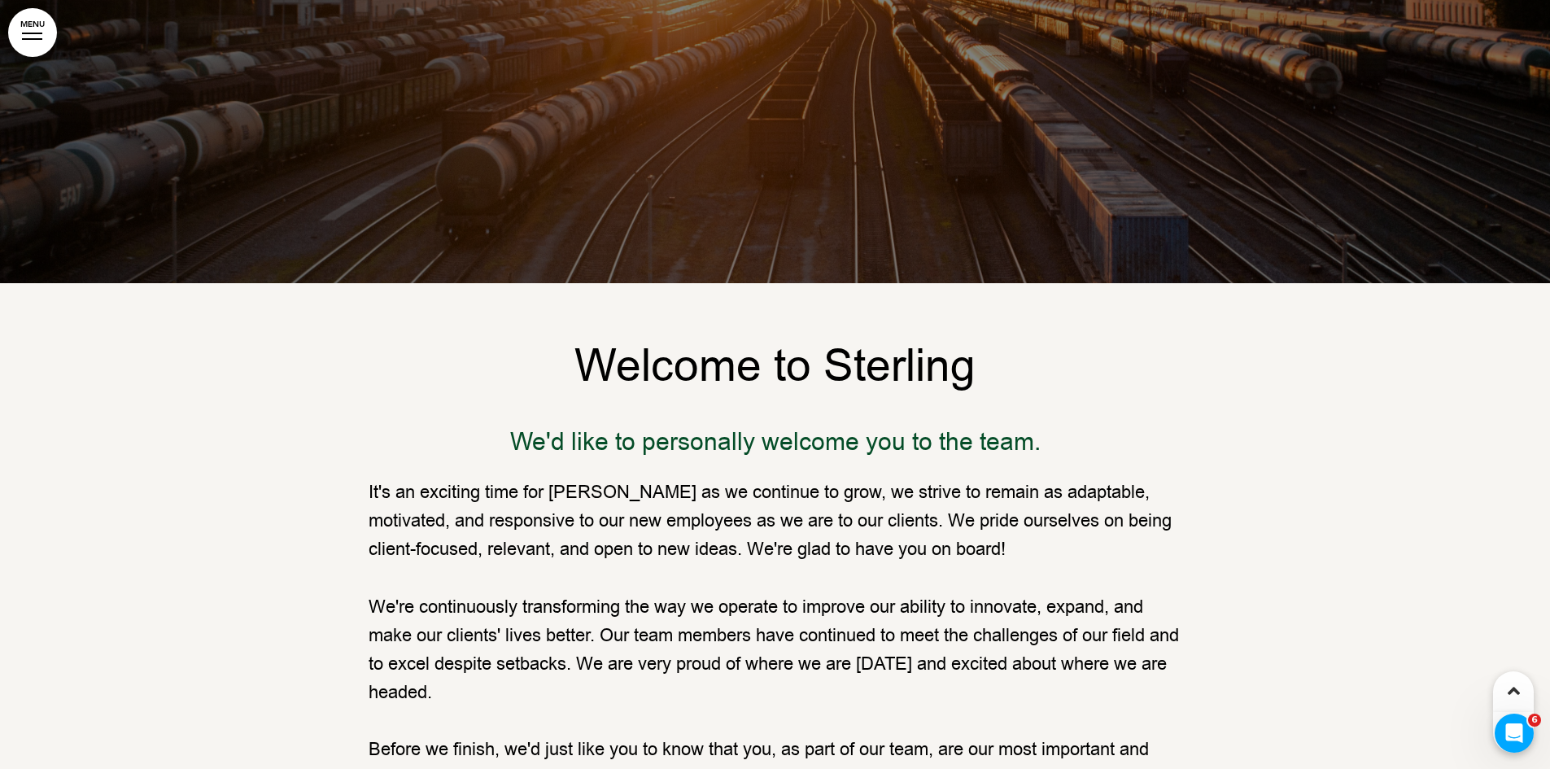
scroll to position [655, 0]
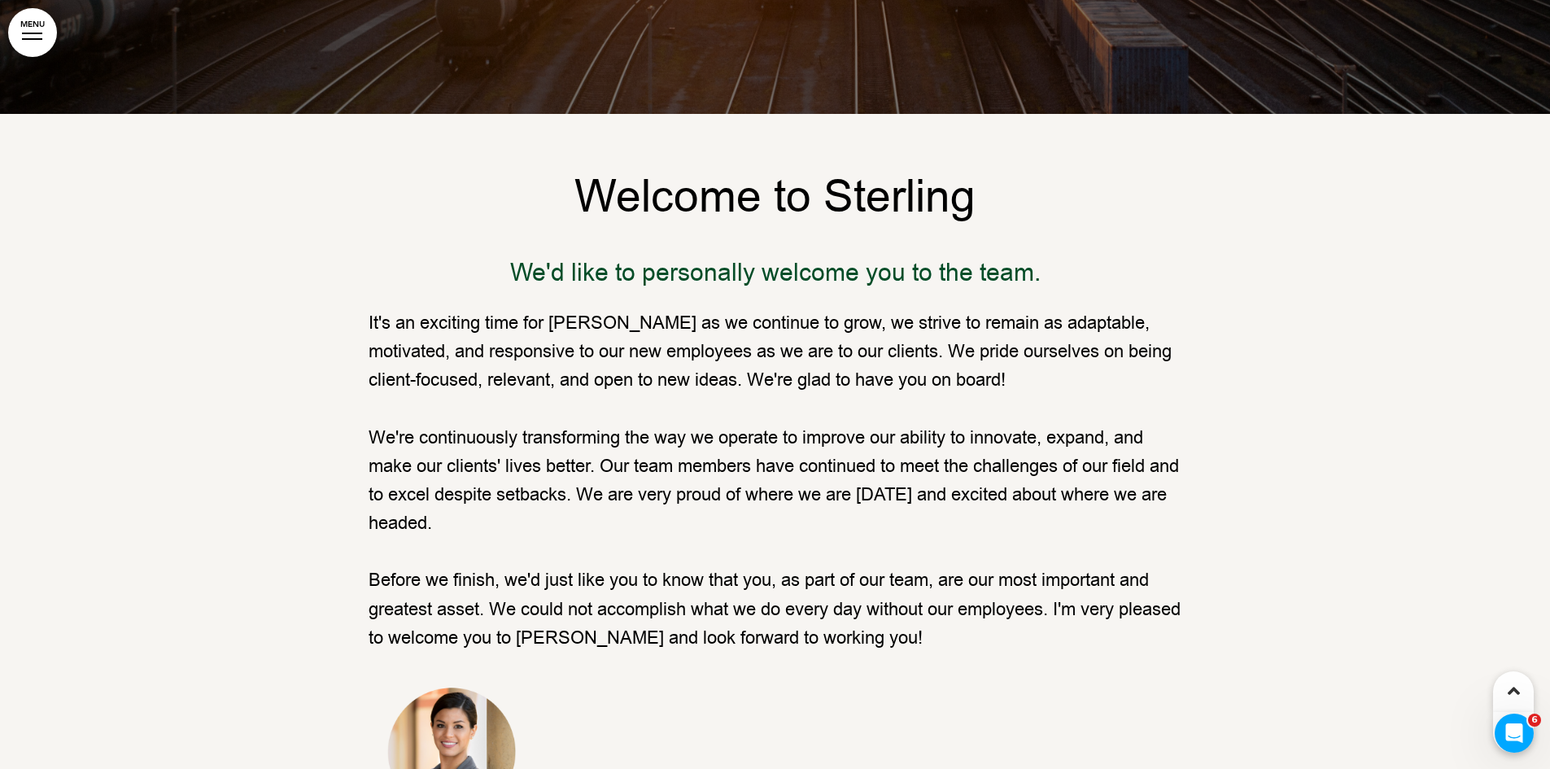
click at [1515, 689] on icon at bounding box center [1514, 691] width 12 height 20
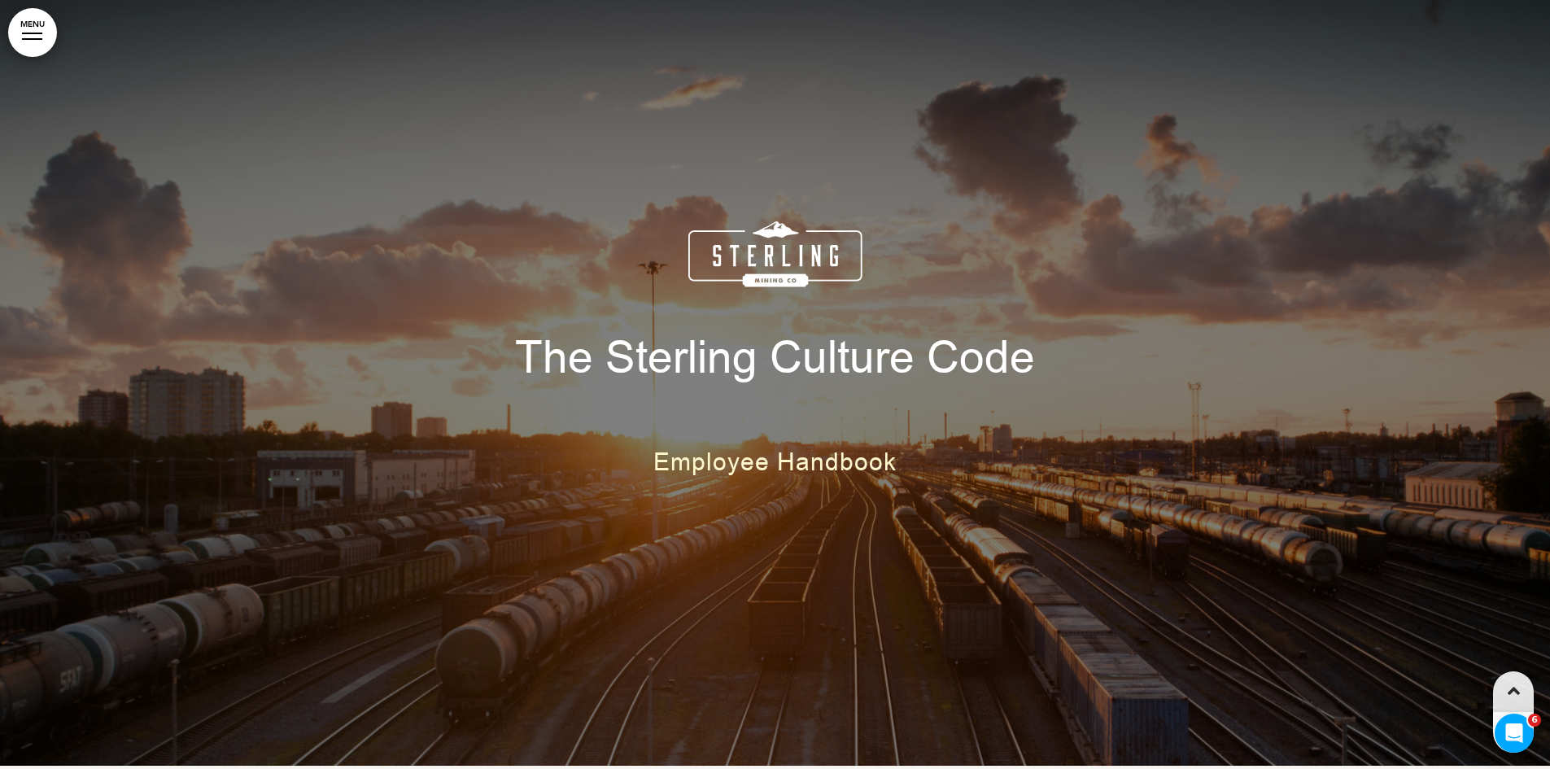
scroll to position [0, 0]
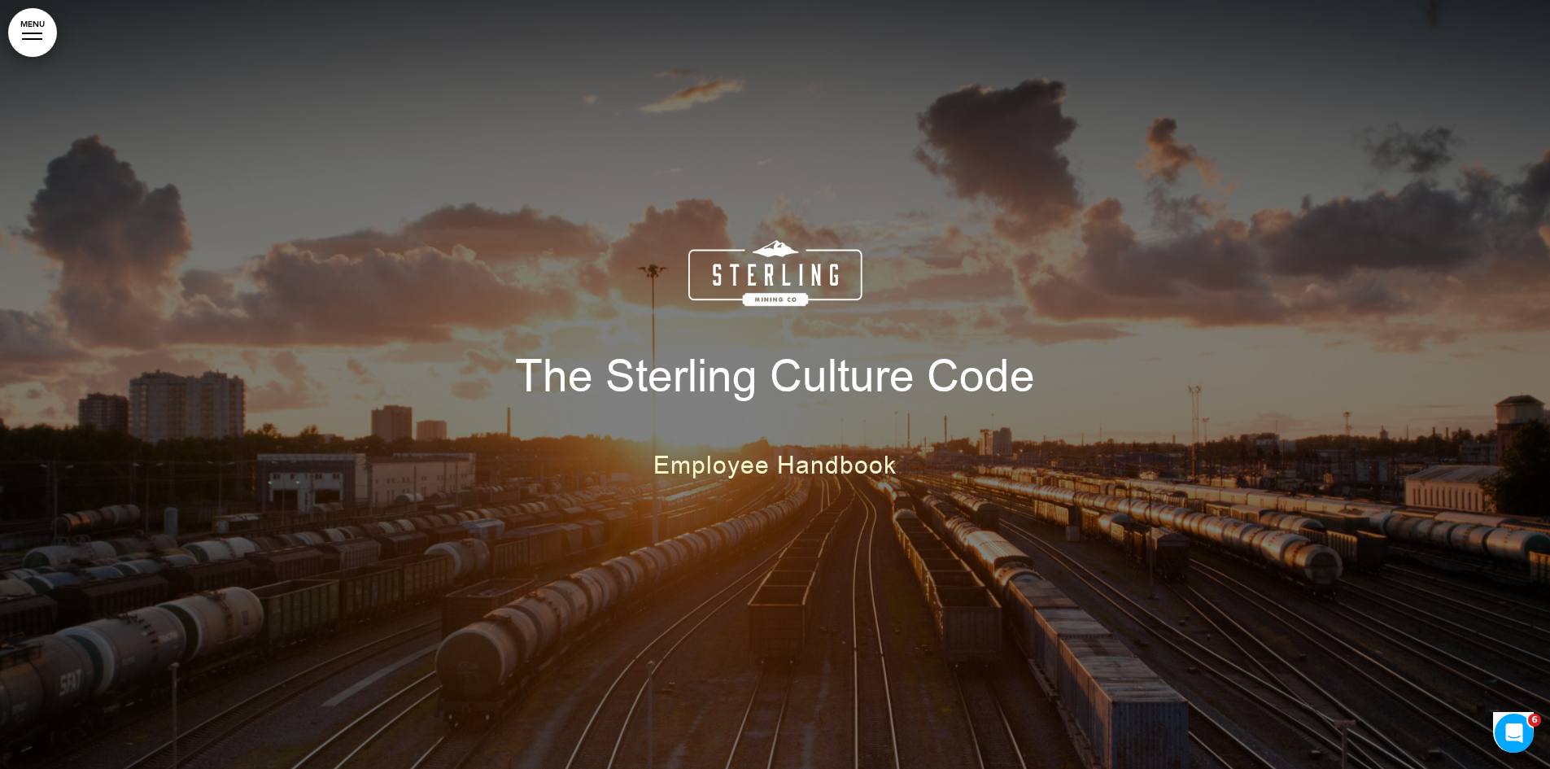
click at [1515, 689] on div at bounding box center [775, 384] width 1550 height 769
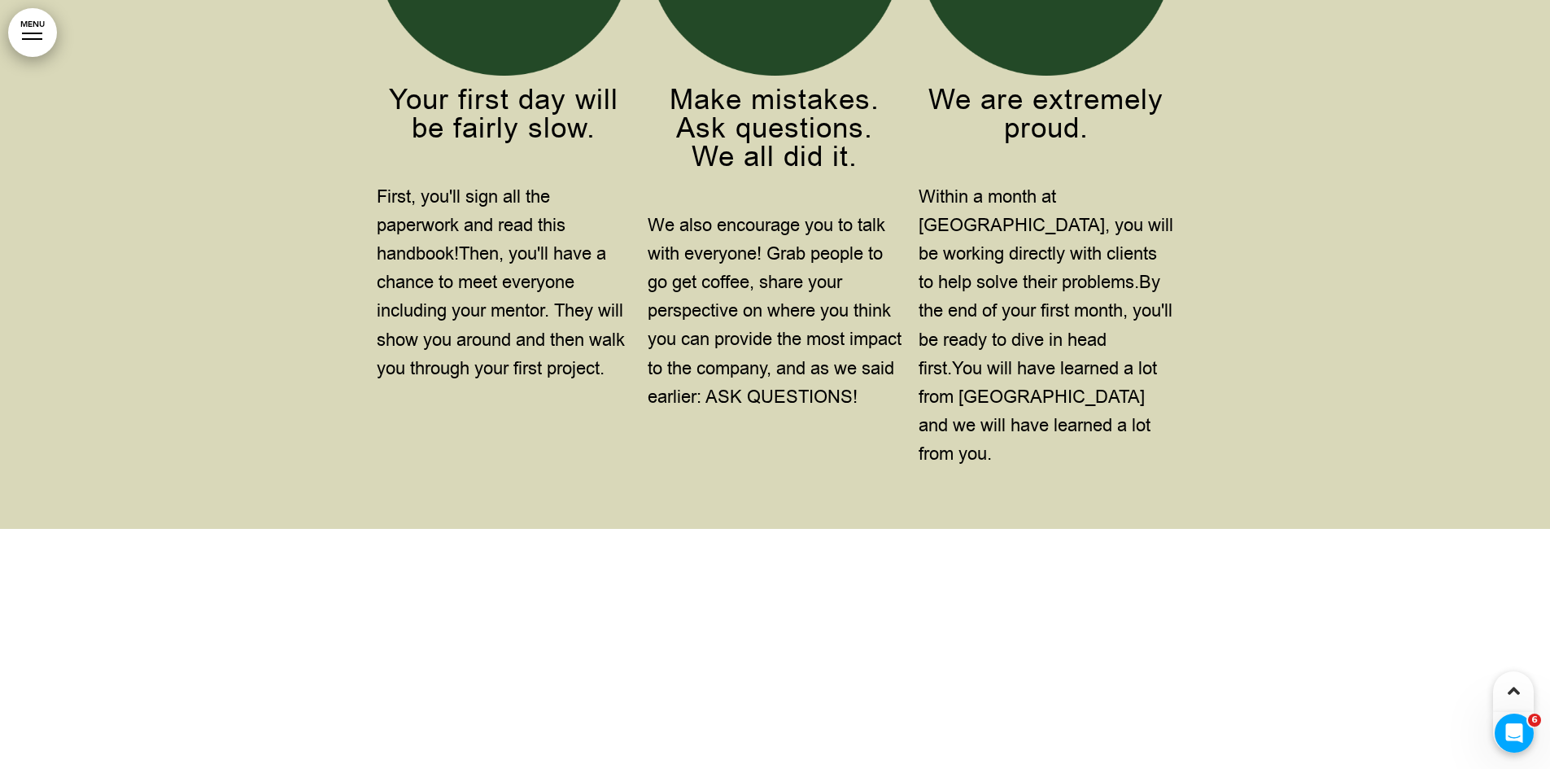
scroll to position [8326, 0]
